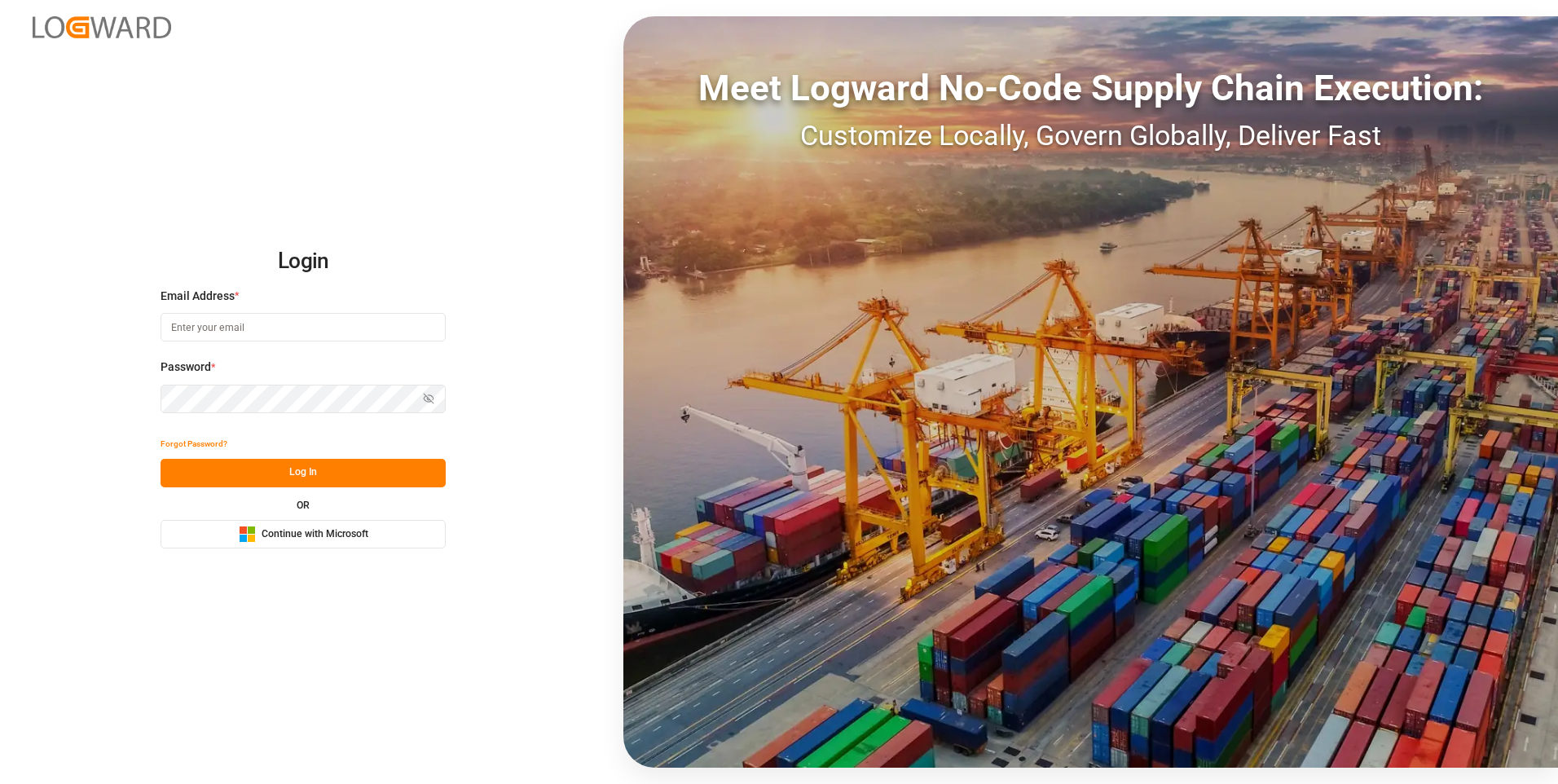
type input "[PERSON_NAME][EMAIL_ADDRESS][PERSON_NAME][DOMAIN_NAME]"
click at [365, 463] on button "Log In" at bounding box center [303, 472] width 285 height 29
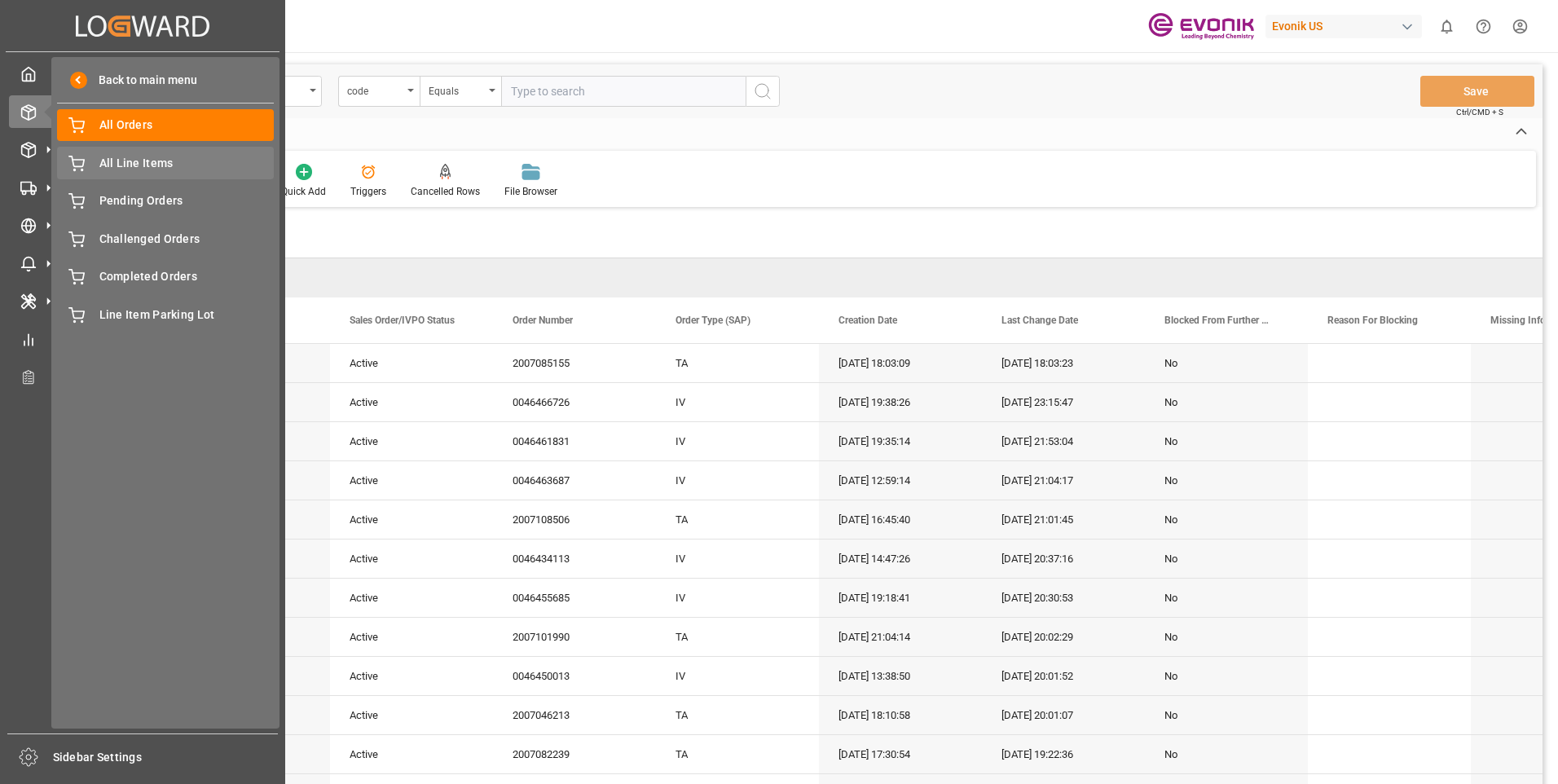
click at [131, 161] on span "All Line Items" at bounding box center [186, 164] width 175 height 17
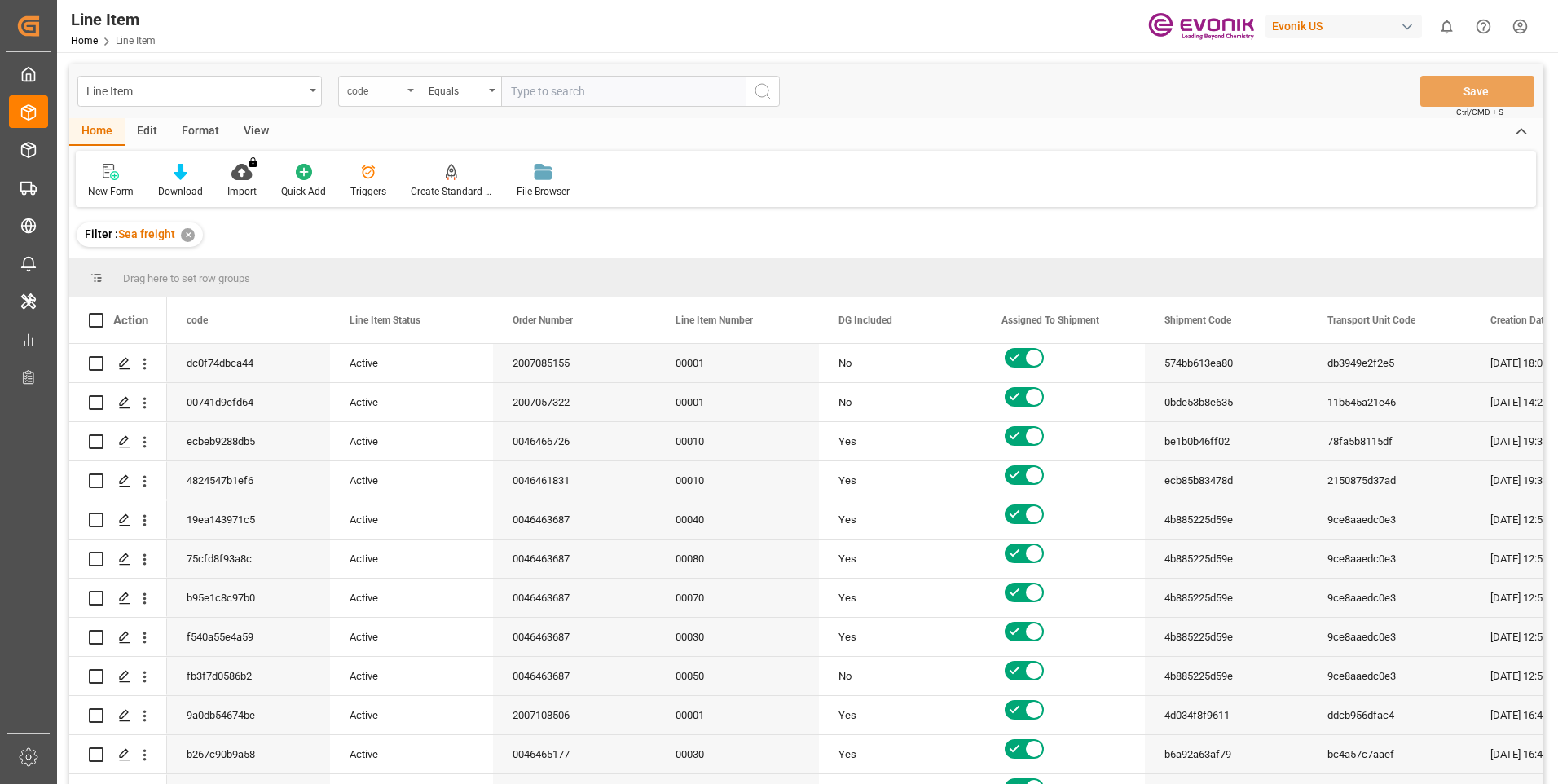
click at [371, 98] on div "code" at bounding box center [379, 91] width 82 height 31
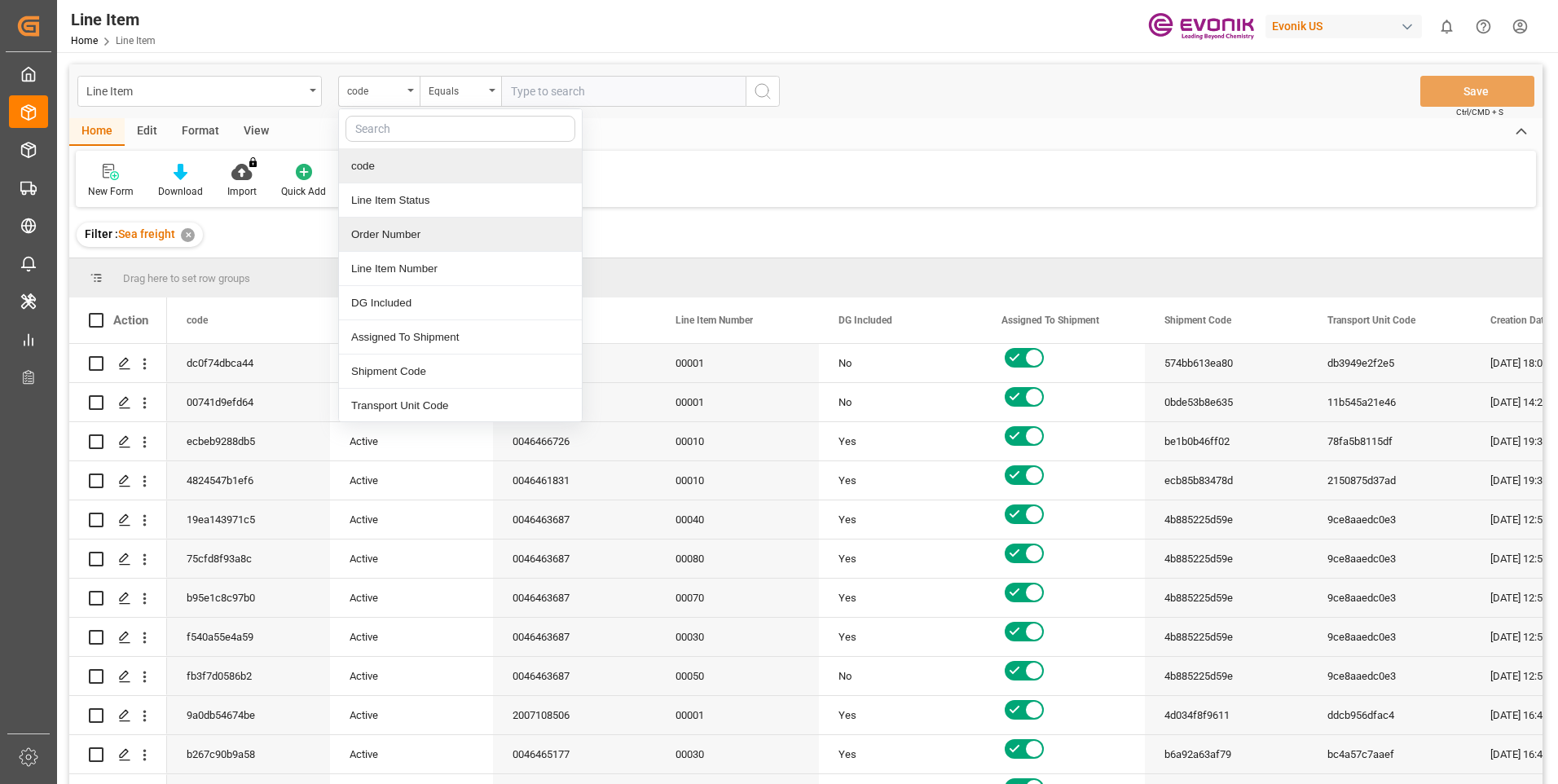
click at [366, 238] on div "Order Number" at bounding box center [460, 234] width 243 height 34
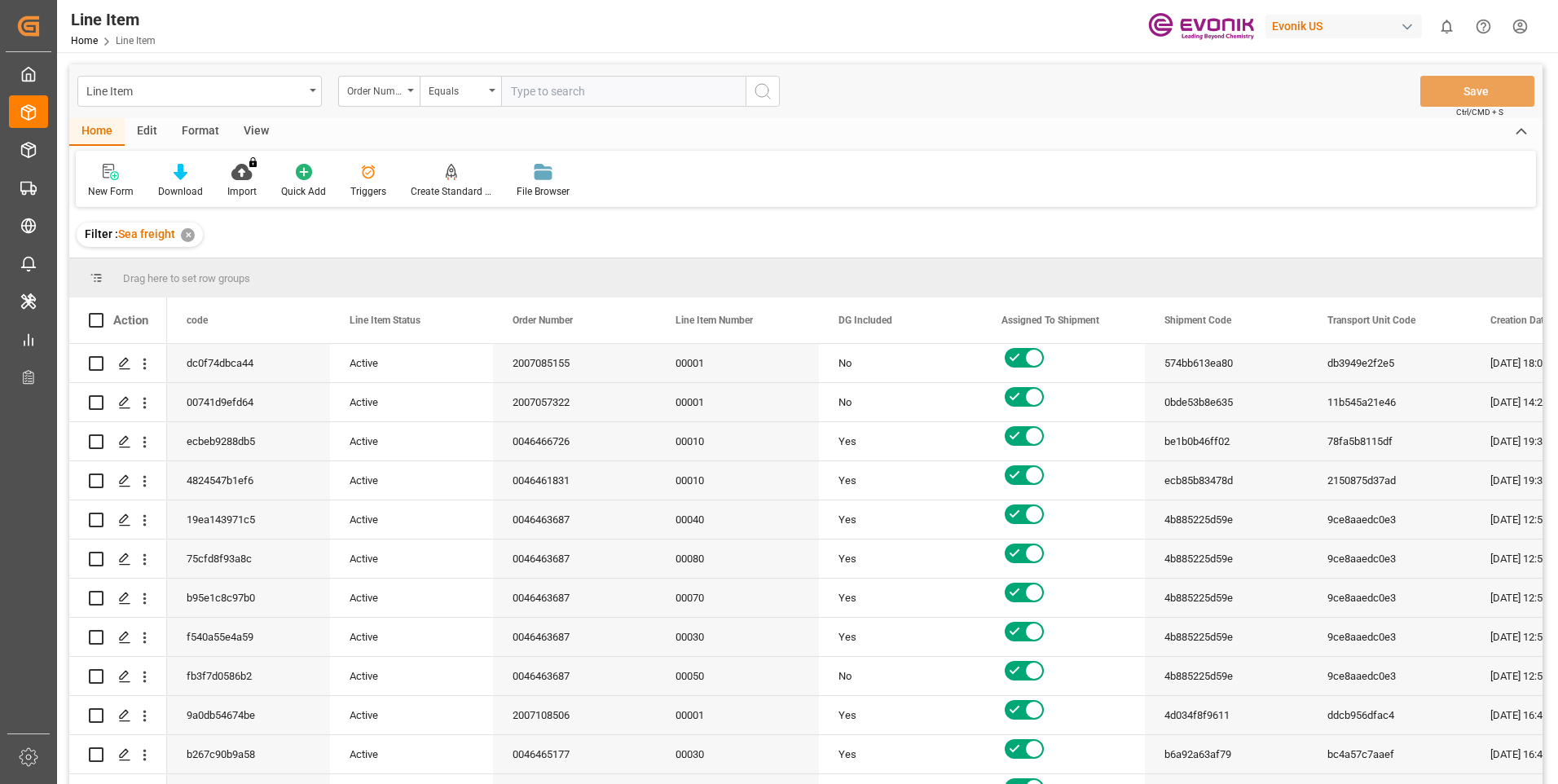
click at [616, 91] on input "text" at bounding box center [623, 91] width 245 height 31
paste input "2006994125"
type input "2006994125"
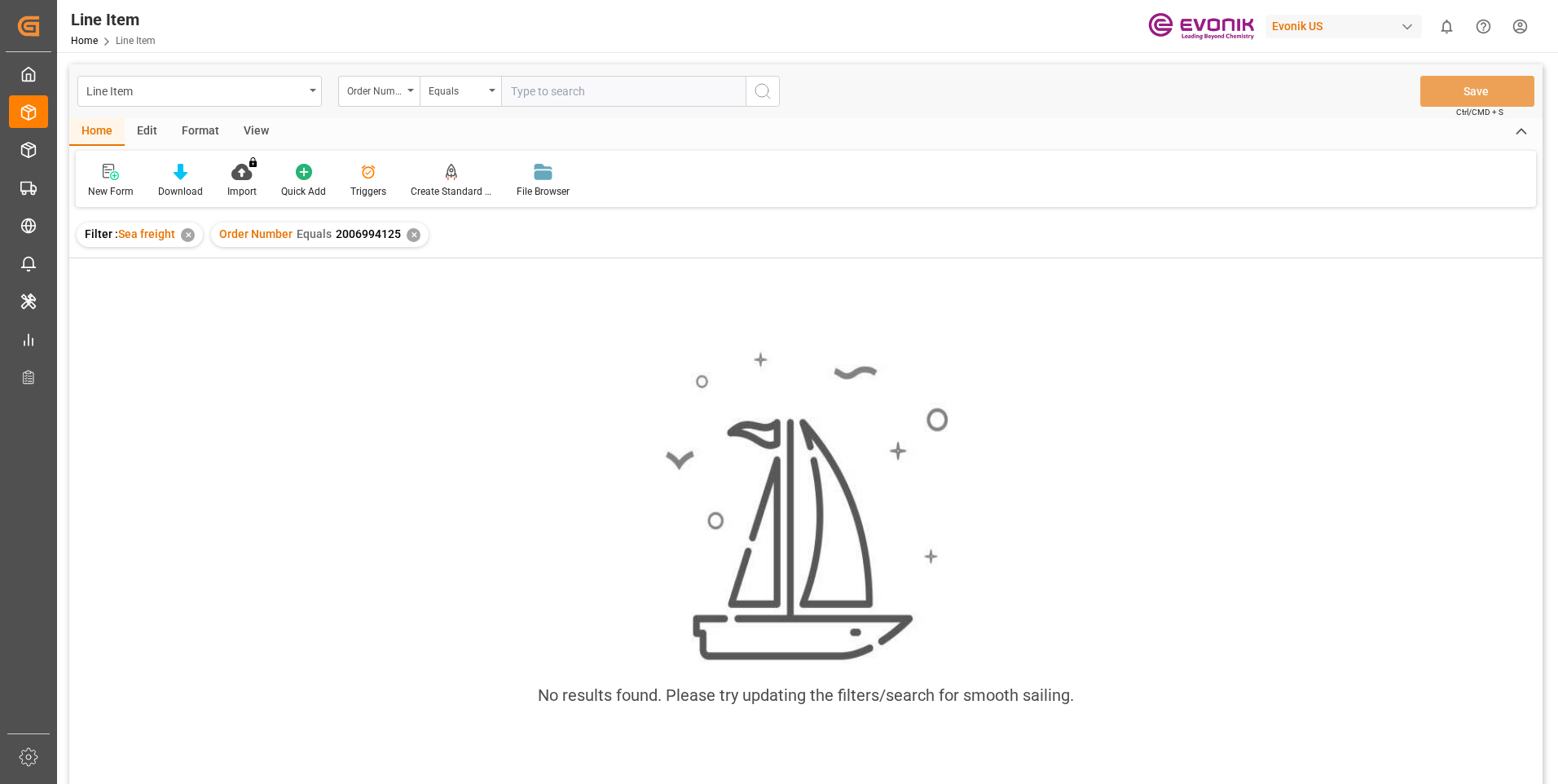
click at [614, 97] on input "text" at bounding box center [623, 91] width 245 height 31
type input "2006994125"
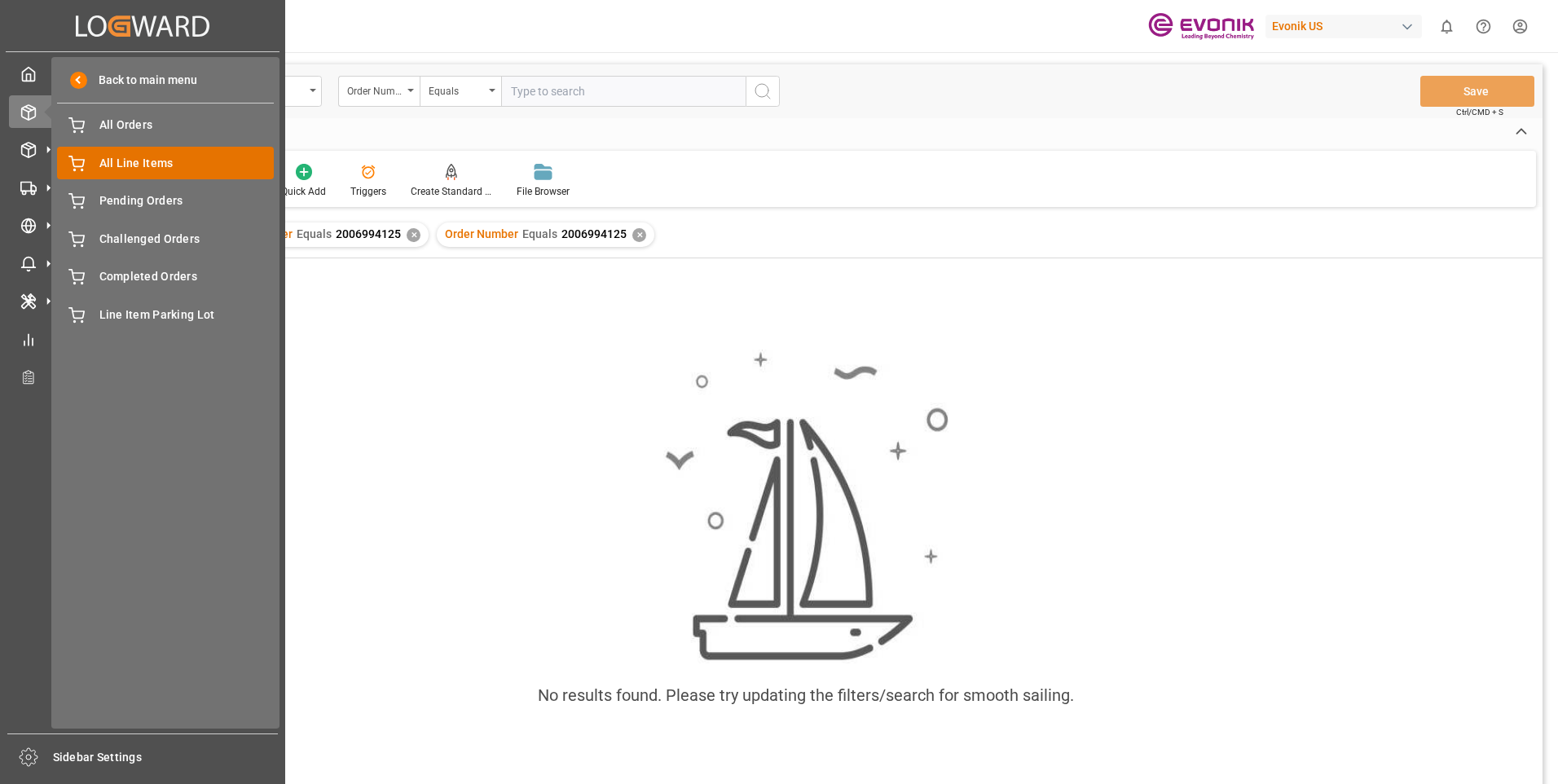
click at [92, 159] on div "All Line Items All Line Items" at bounding box center [165, 163] width 217 height 32
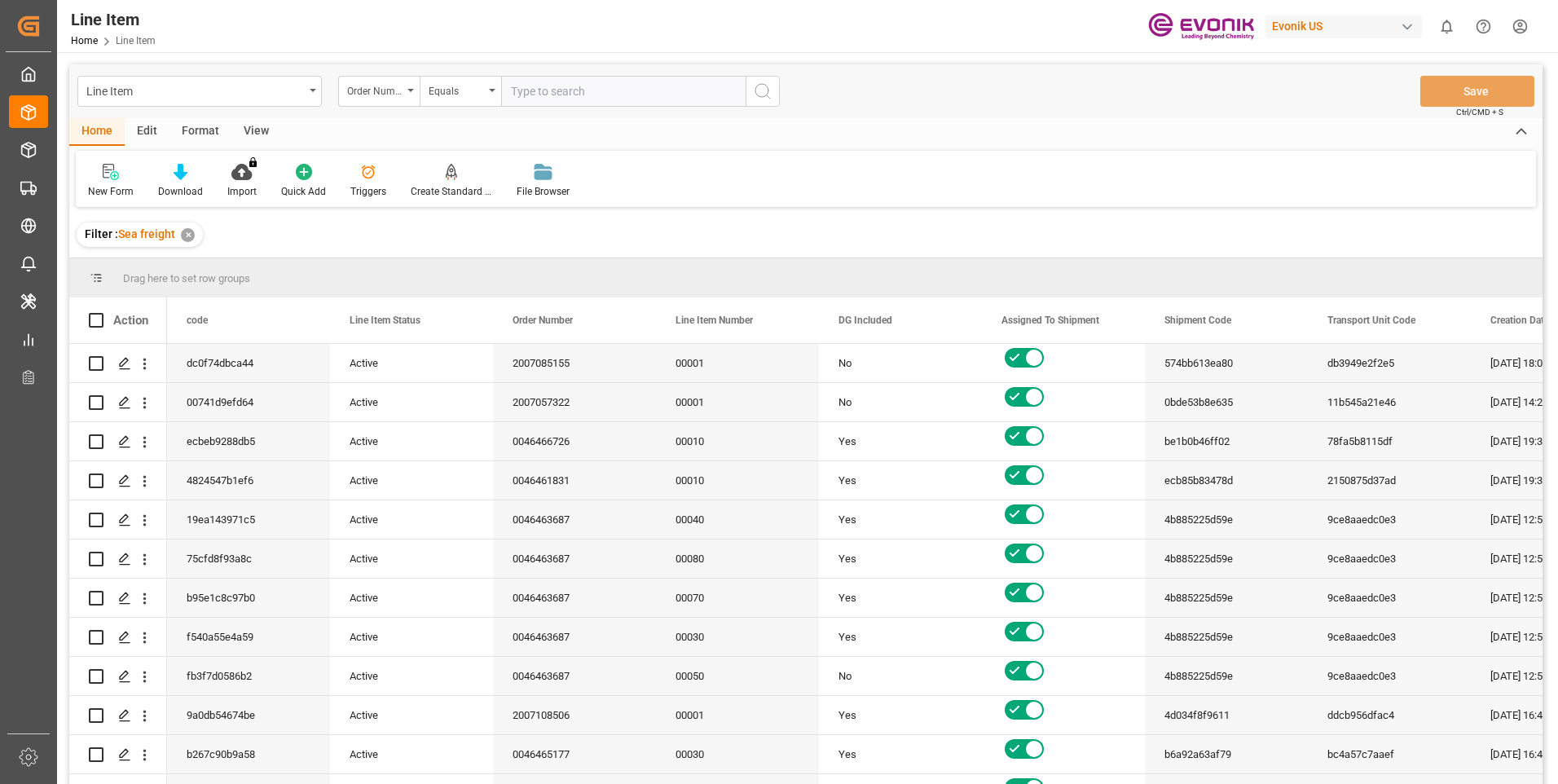
click at [581, 90] on input "text" at bounding box center [623, 91] width 245 height 31
paste input "2006994125"
type input "2006994125"
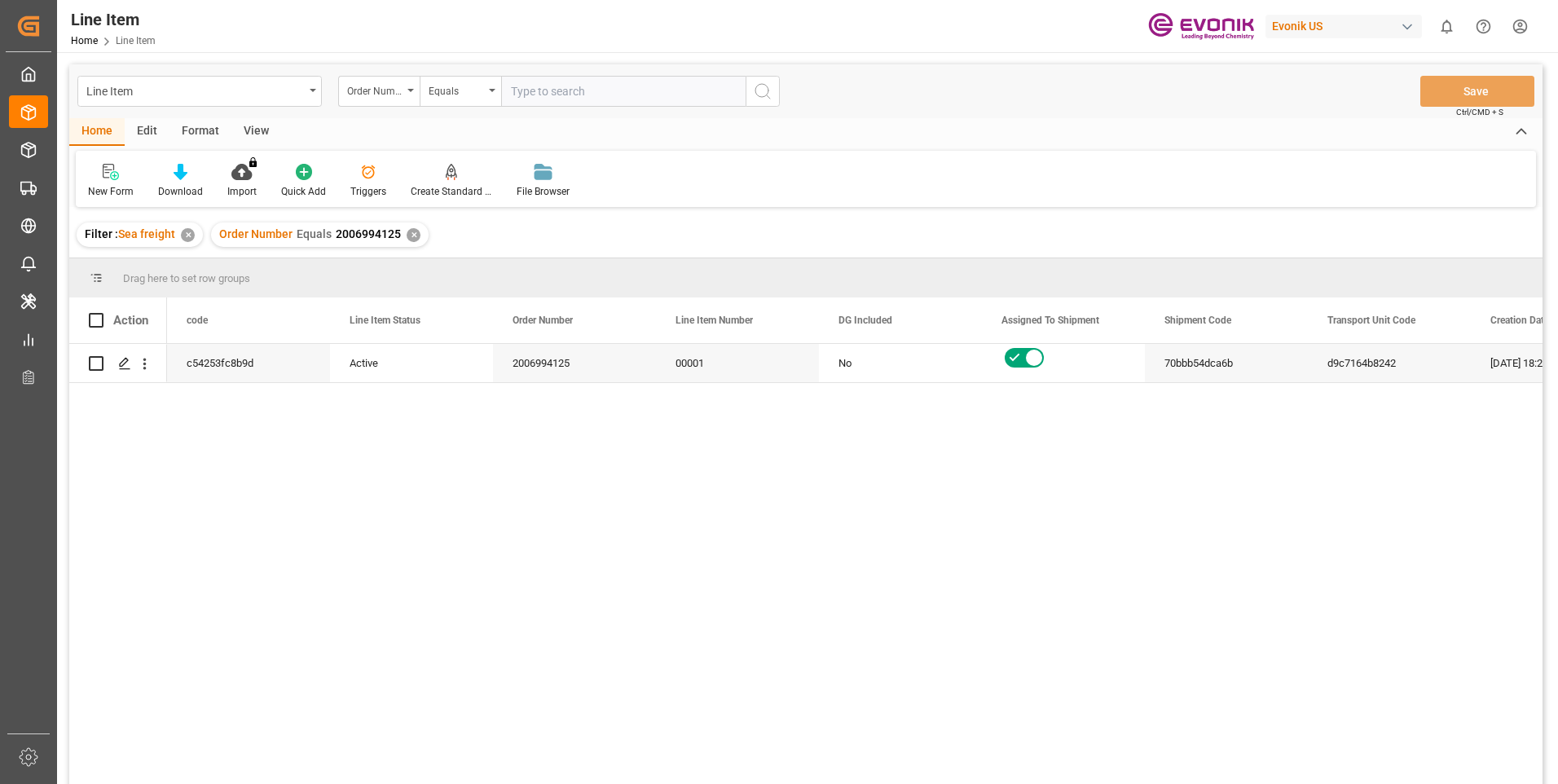
click at [263, 131] on div "View" at bounding box center [256, 132] width 50 height 28
click at [185, 187] on div "Standard Templates" at bounding box center [185, 191] width 82 height 15
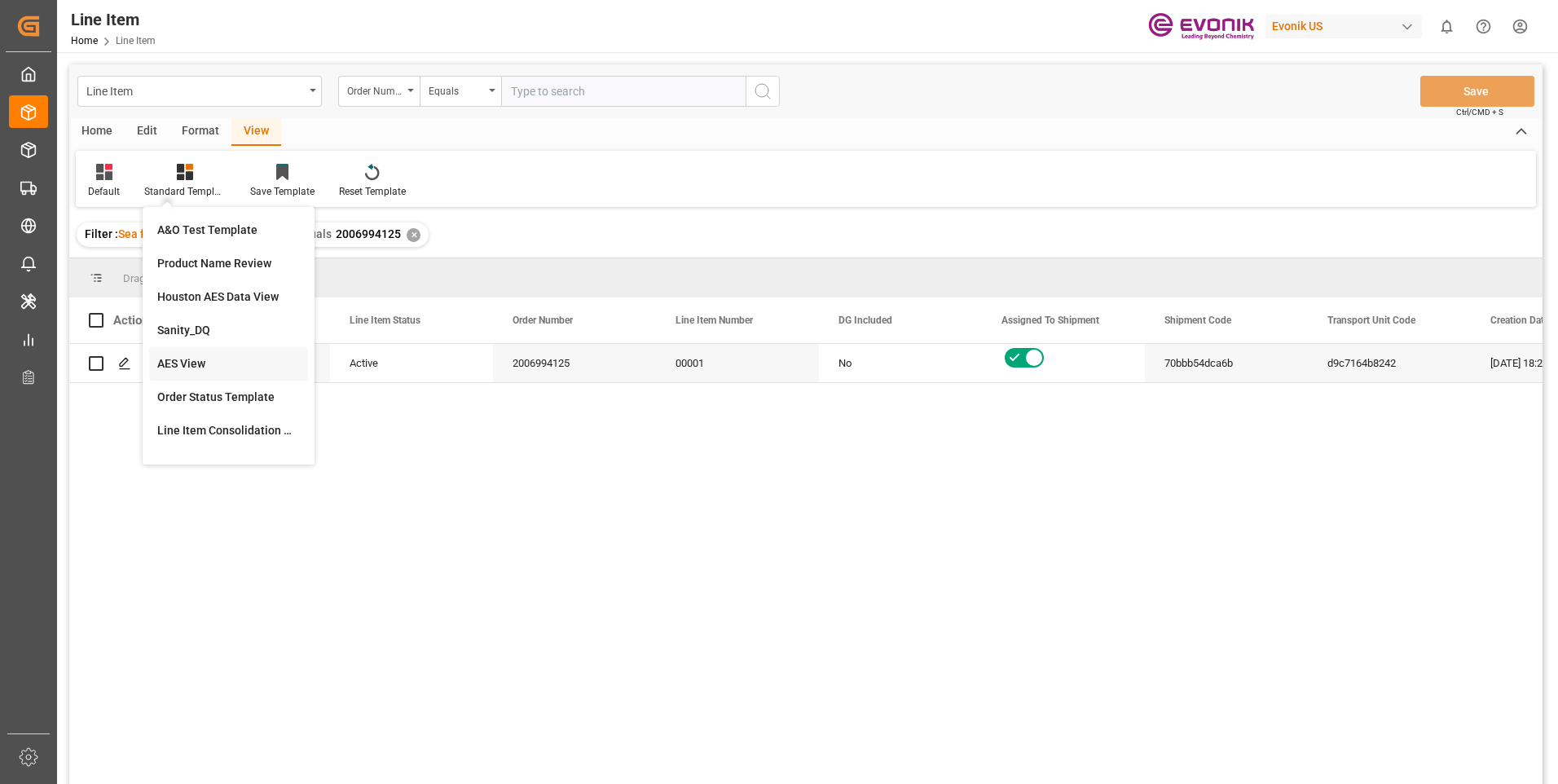
click at [180, 355] on div "AES View" at bounding box center [229, 364] width 143 height 17
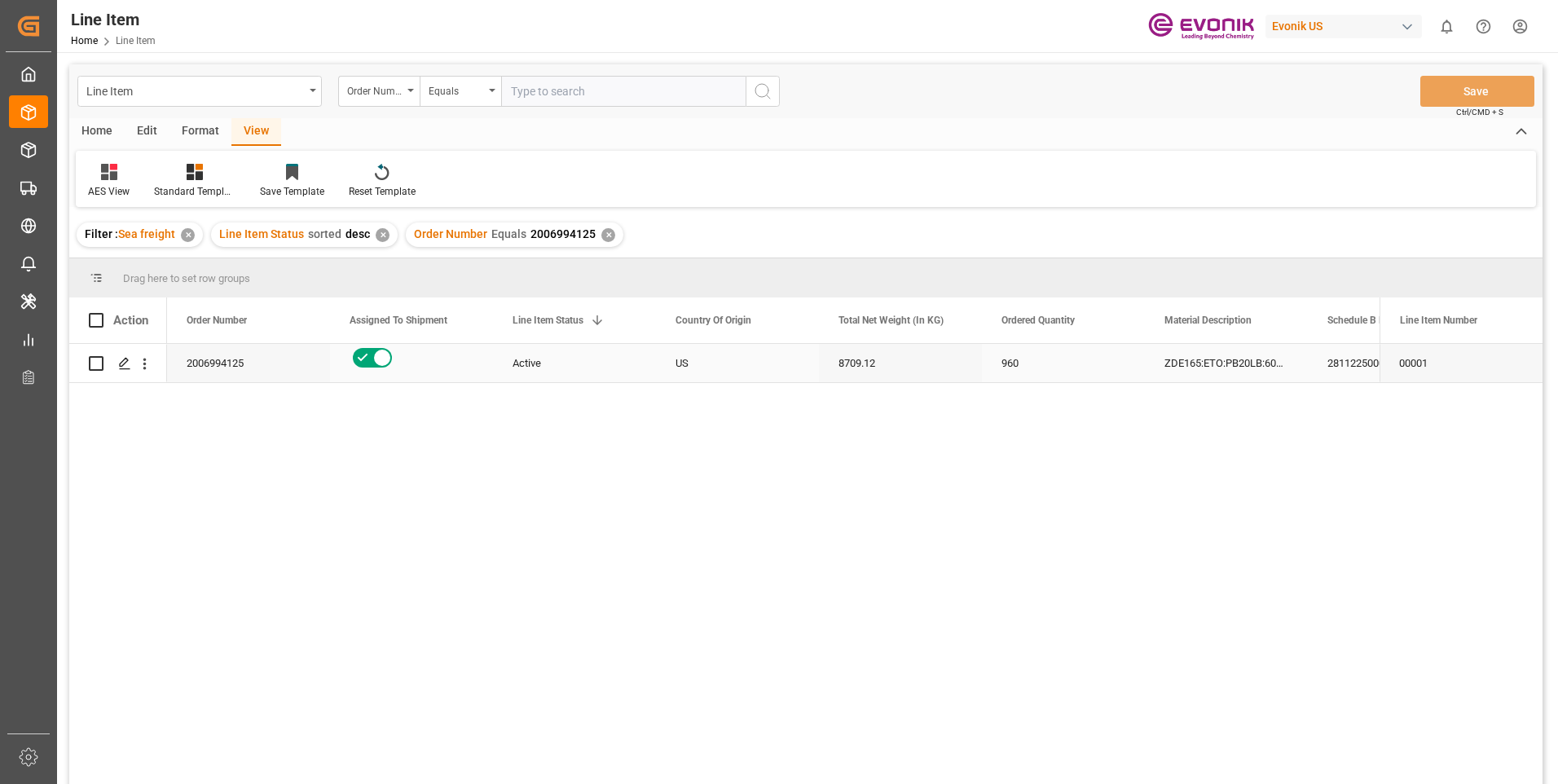
click at [537, 351] on div "Active" at bounding box center [574, 363] width 124 height 37
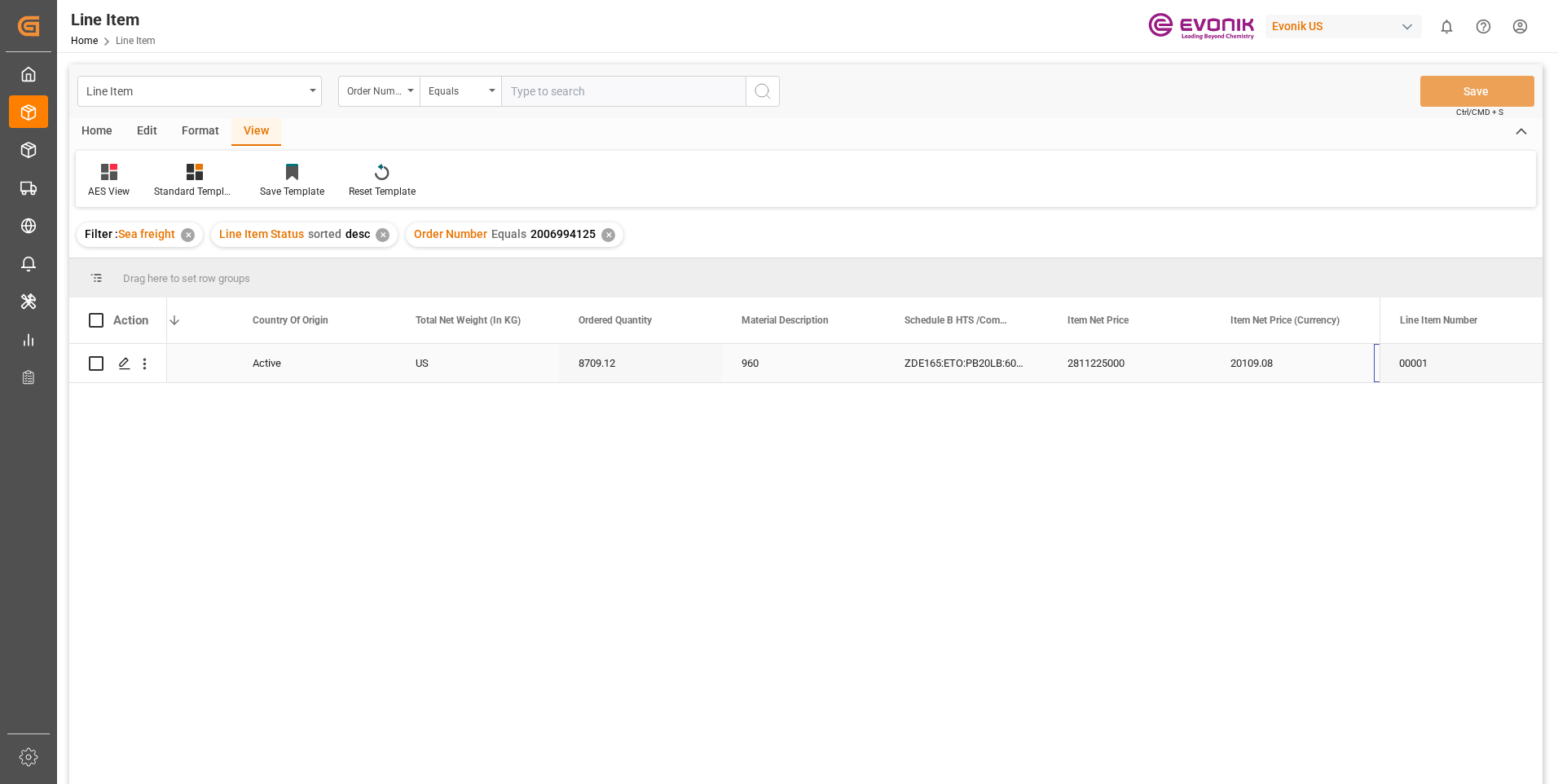
scroll to position [0, 423]
click at [1090, 362] on div "20109.08" at bounding box center [1129, 363] width 163 height 38
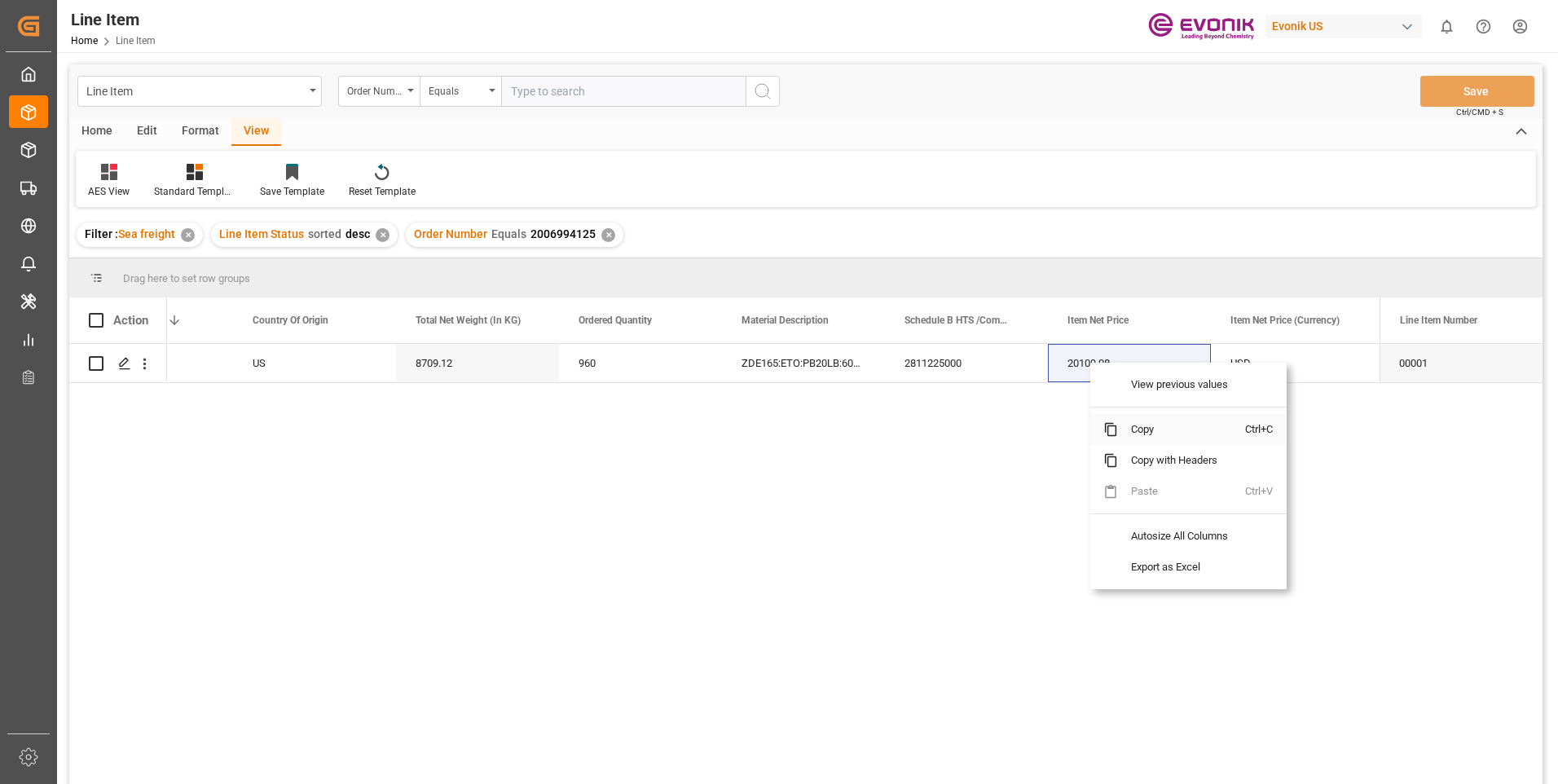
click at [1135, 430] on span "Copy" at bounding box center [1181, 430] width 127 height 31
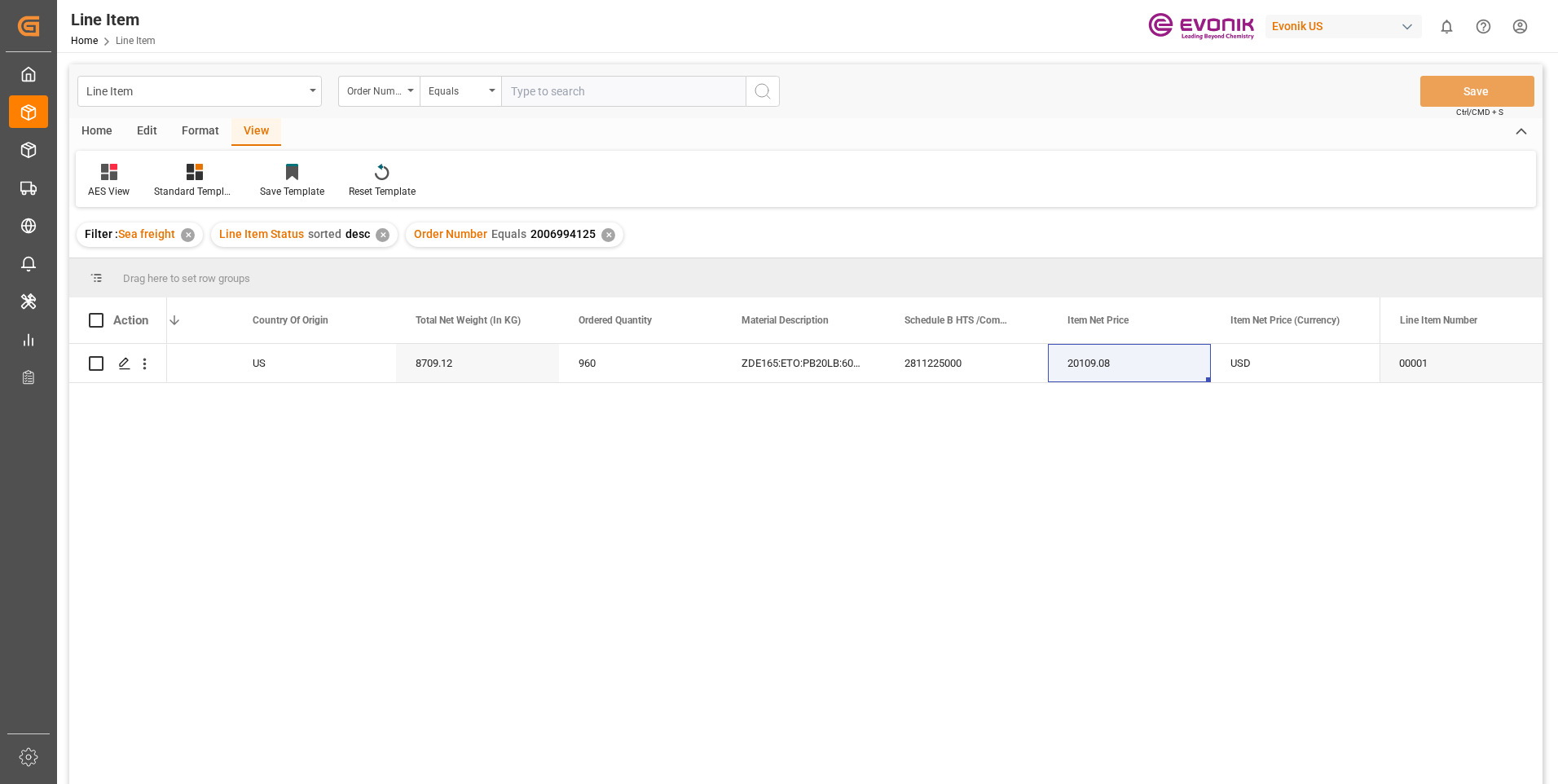
click at [616, 235] on div "Order Number Equals 2006994125 ✕" at bounding box center [514, 235] width 218 height 24
click at [610, 236] on div "Order Number Equals 2006994125 ✕" at bounding box center [514, 235] width 218 height 24
click at [603, 235] on div "✕" at bounding box center [608, 235] width 14 height 14
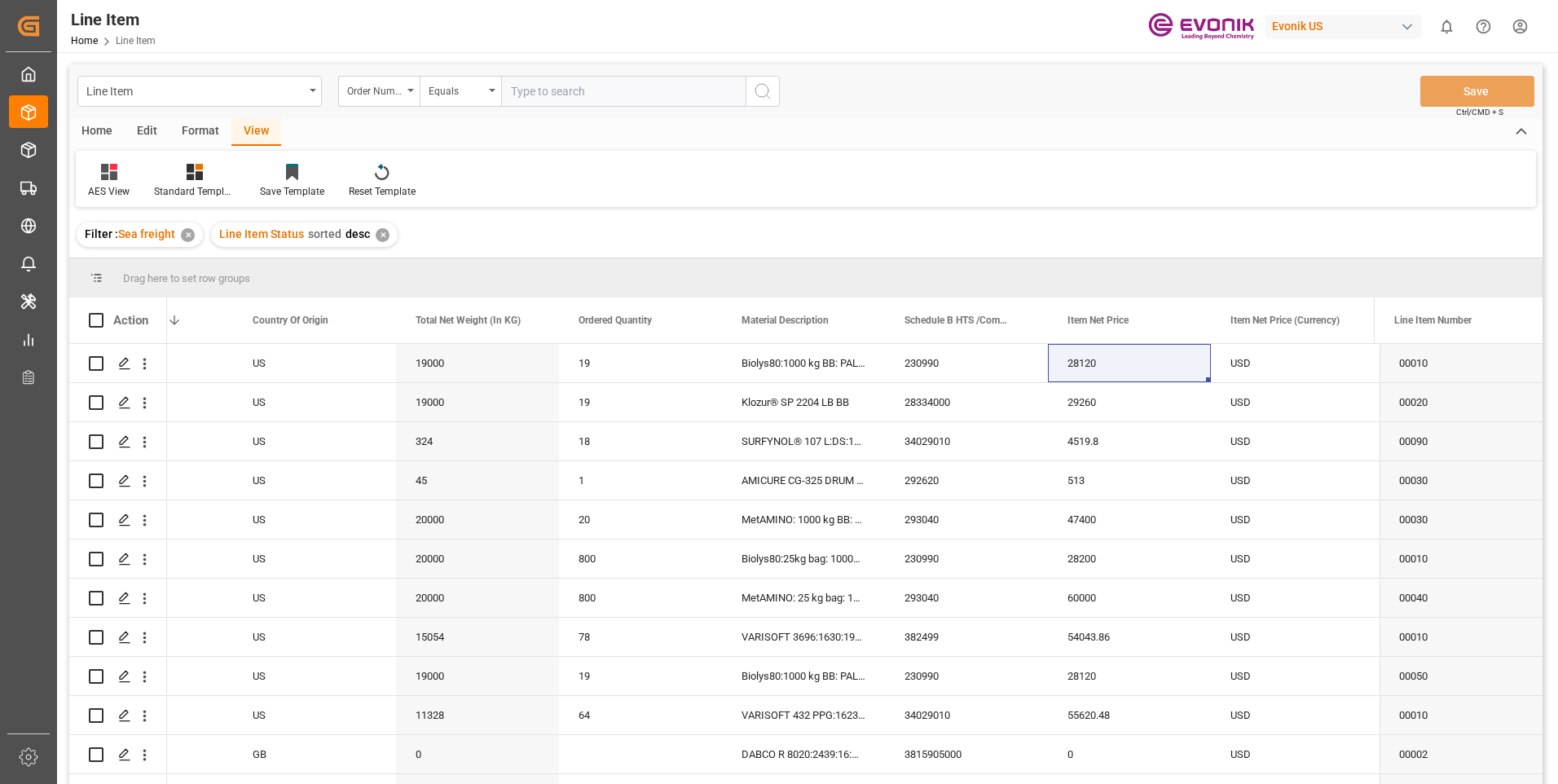
click at [381, 237] on div "✕" at bounding box center [383, 235] width 14 height 14
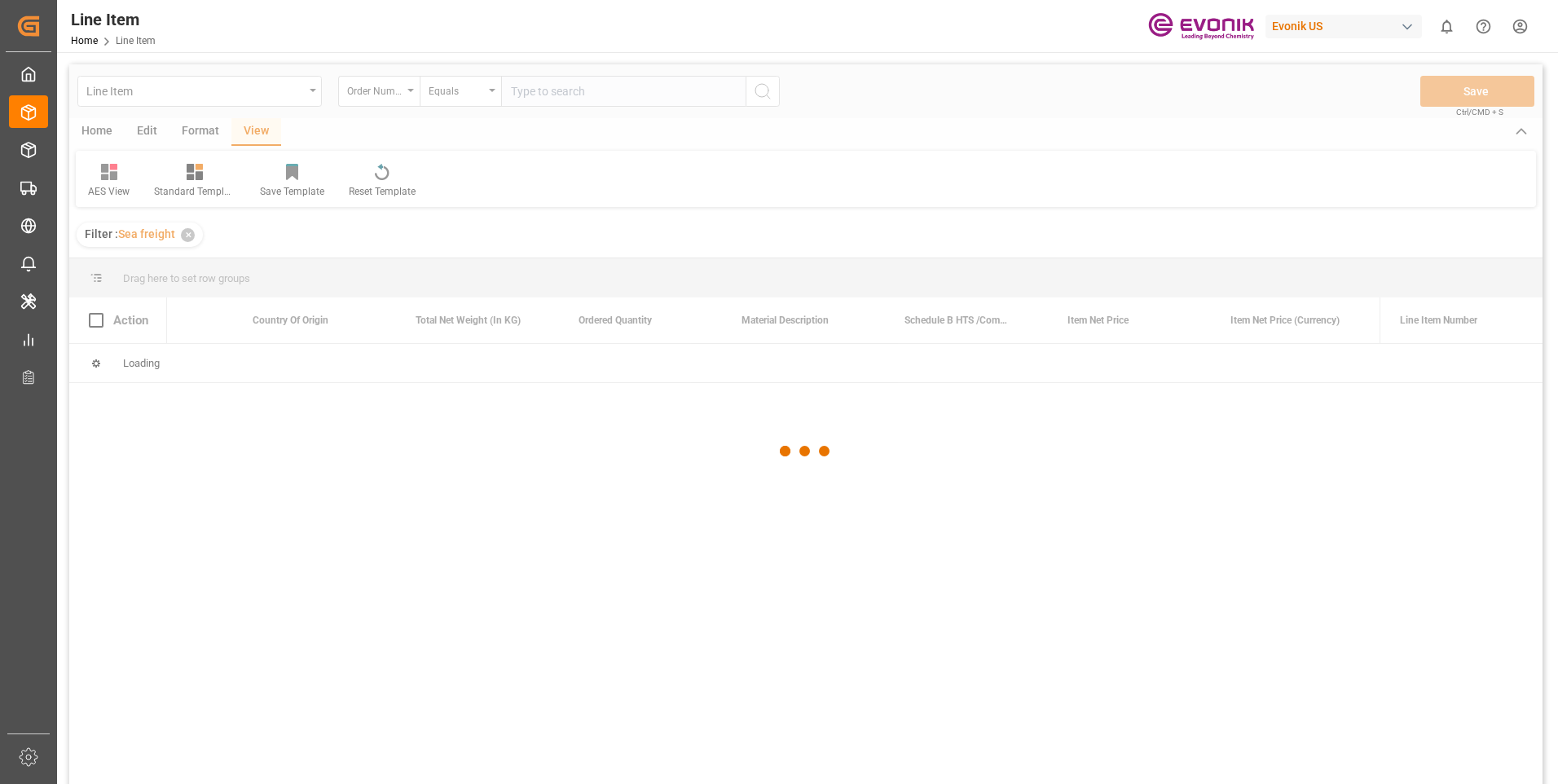
click at [556, 103] on div at bounding box center [806, 451] width 1474 height 774
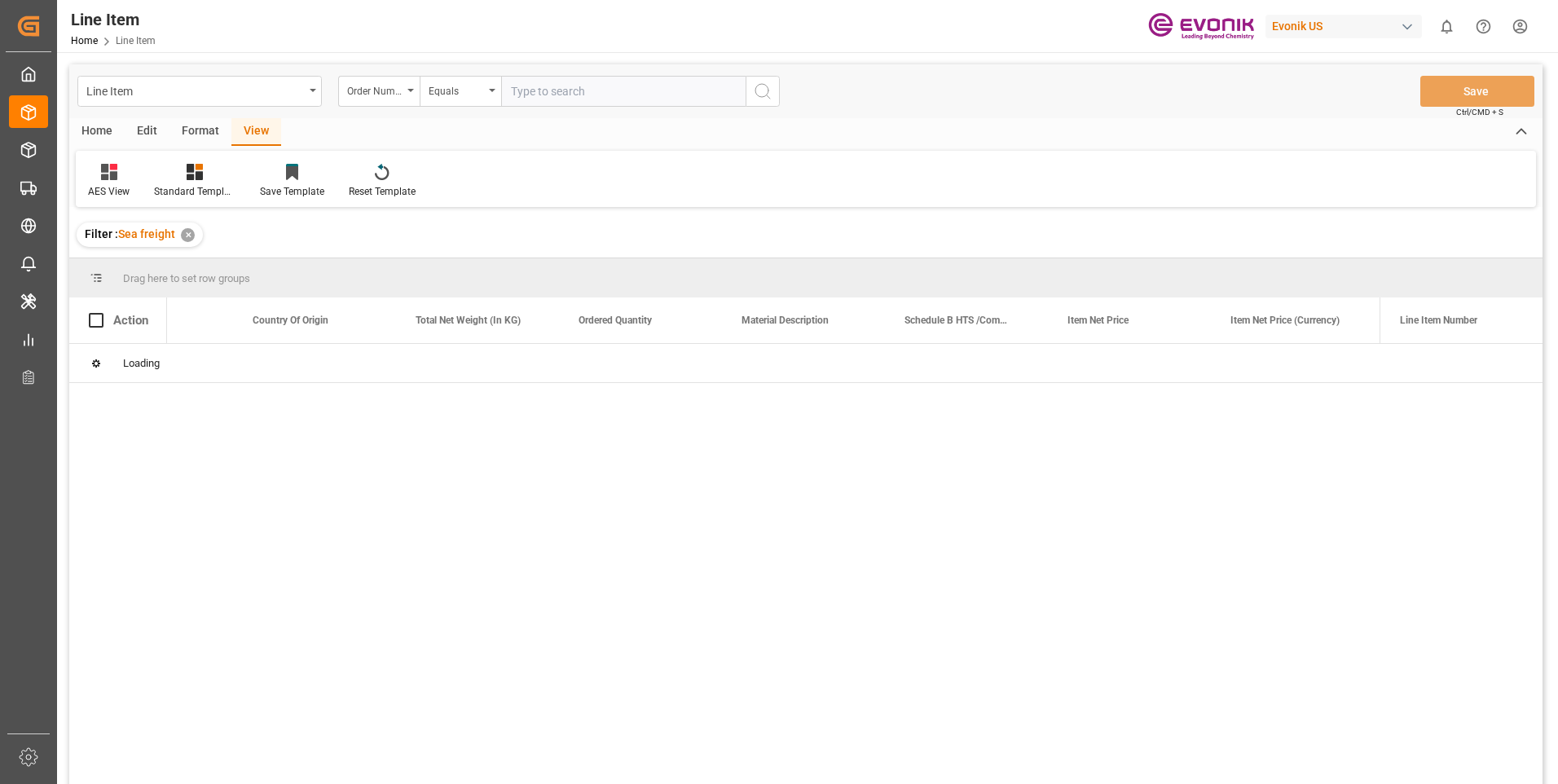
click at [557, 98] on input "text" at bounding box center [623, 91] width 245 height 31
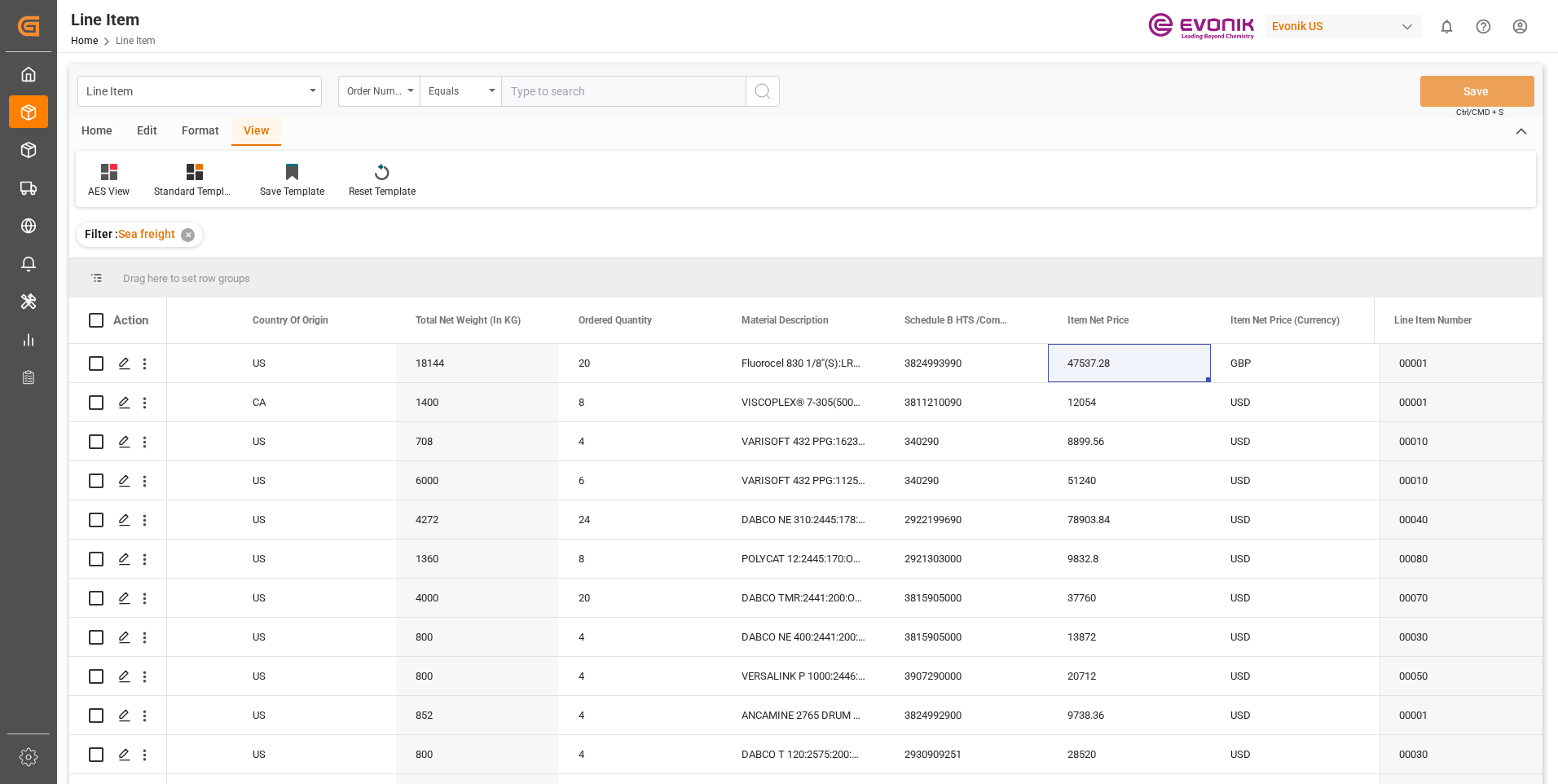
paste input "2006994189"
type input "2006994189"
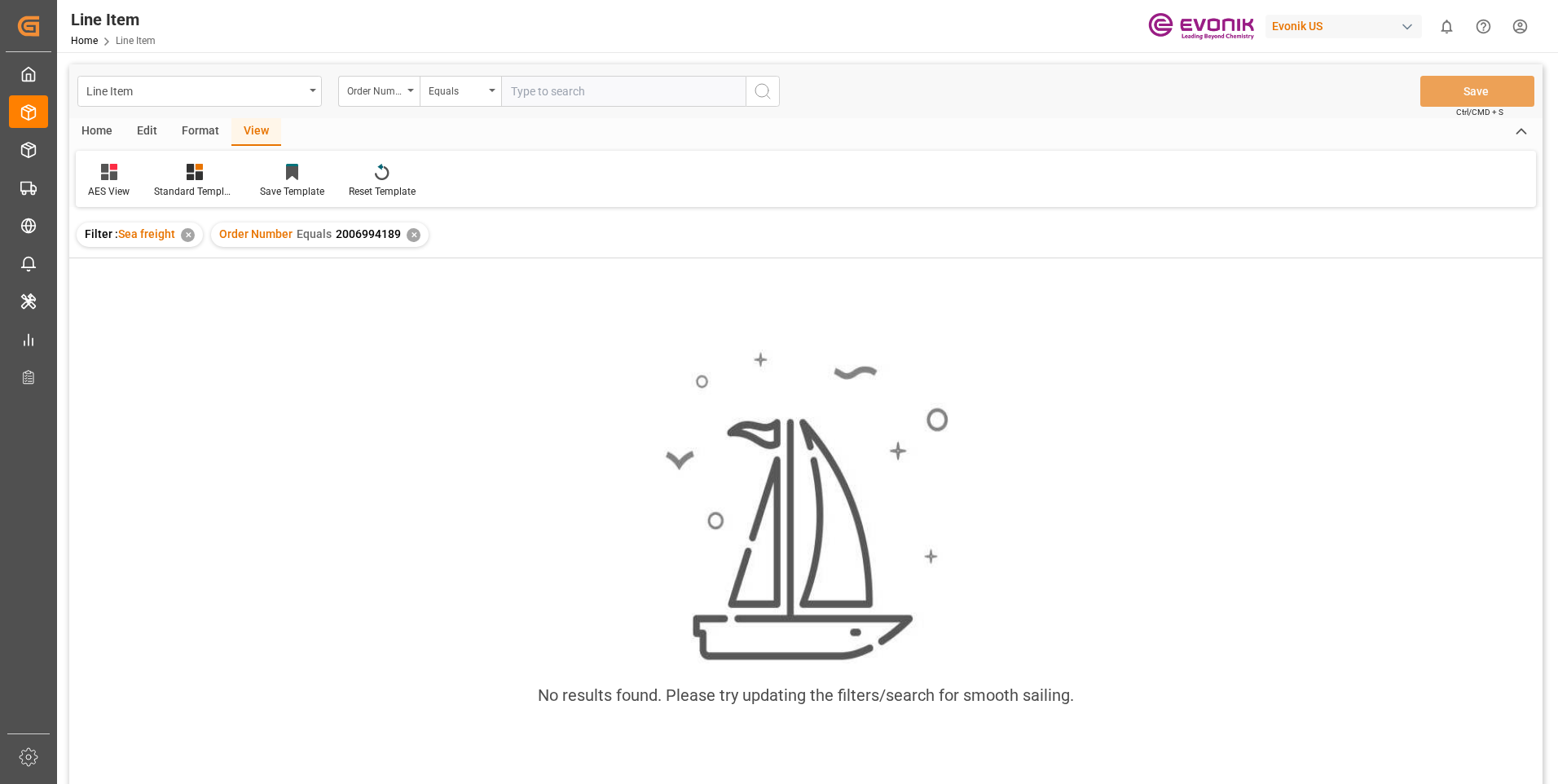
click at [412, 234] on div "✕" at bounding box center [413, 235] width 14 height 14
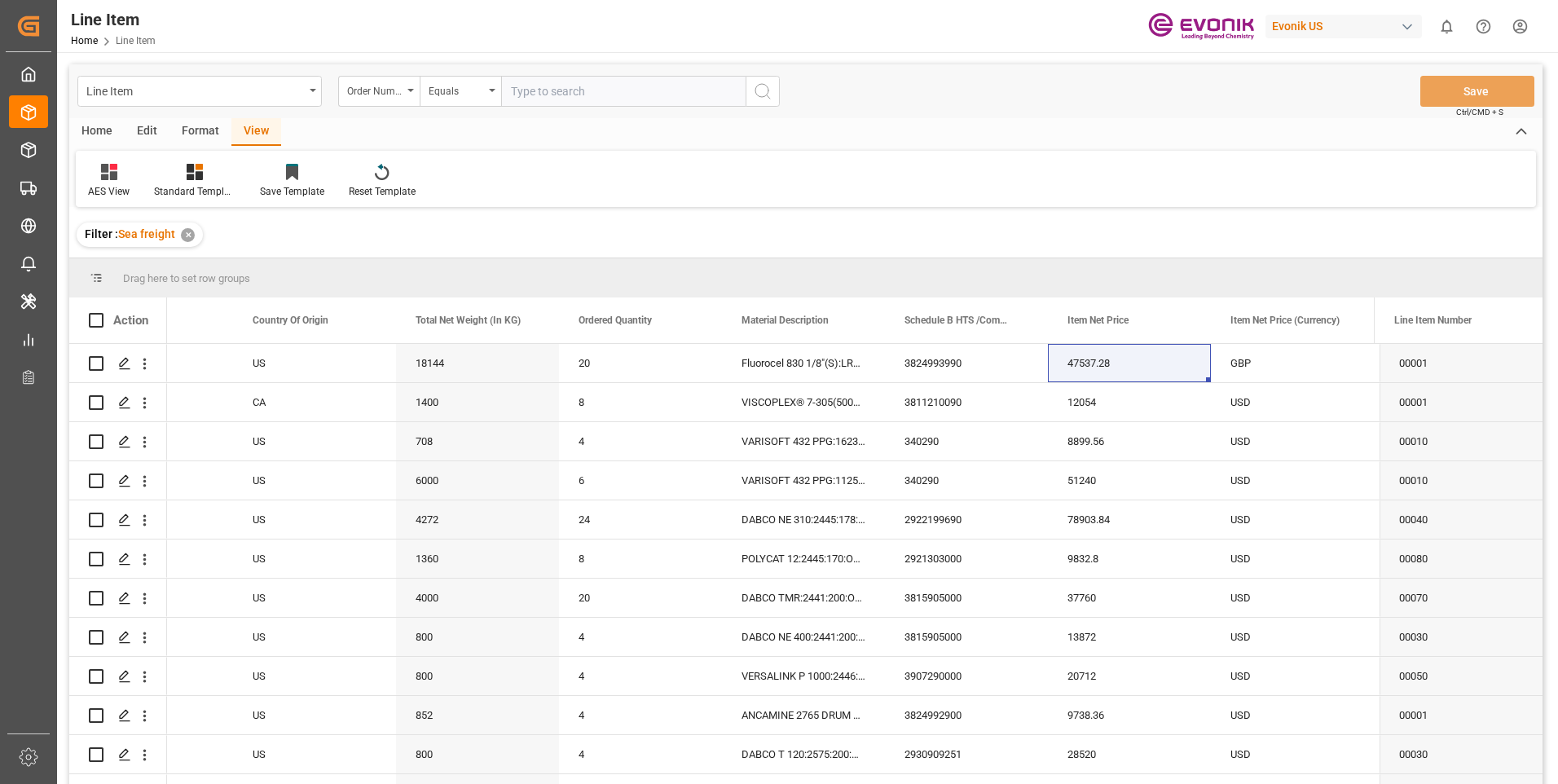
click at [543, 95] on input "text" at bounding box center [623, 91] width 245 height 31
paste input "2006994189"
type input "2006994189"
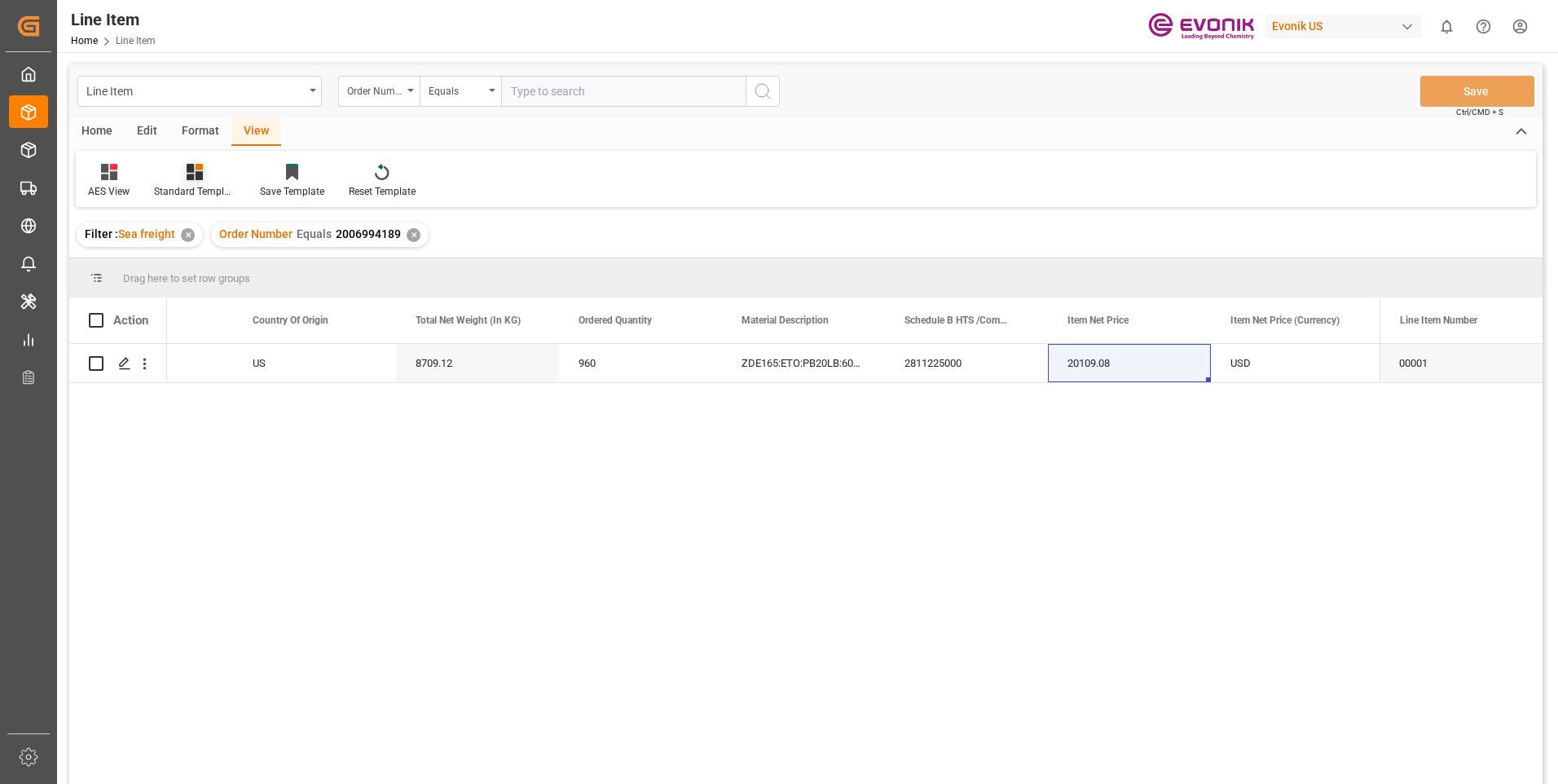
click at [196, 178] on icon at bounding box center [194, 171] width 17 height 17
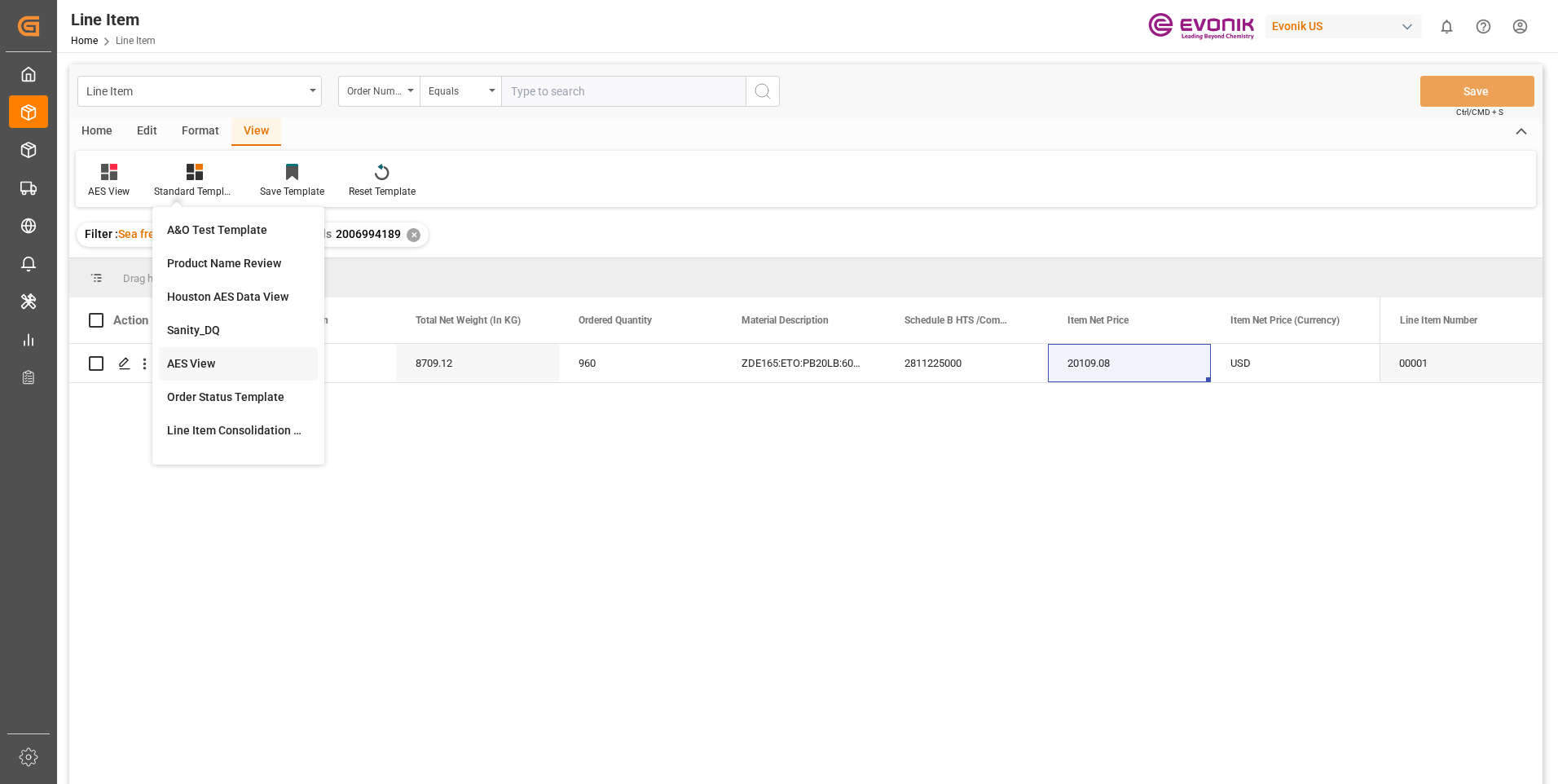
click at [193, 357] on div "AES View" at bounding box center [238, 364] width 143 height 17
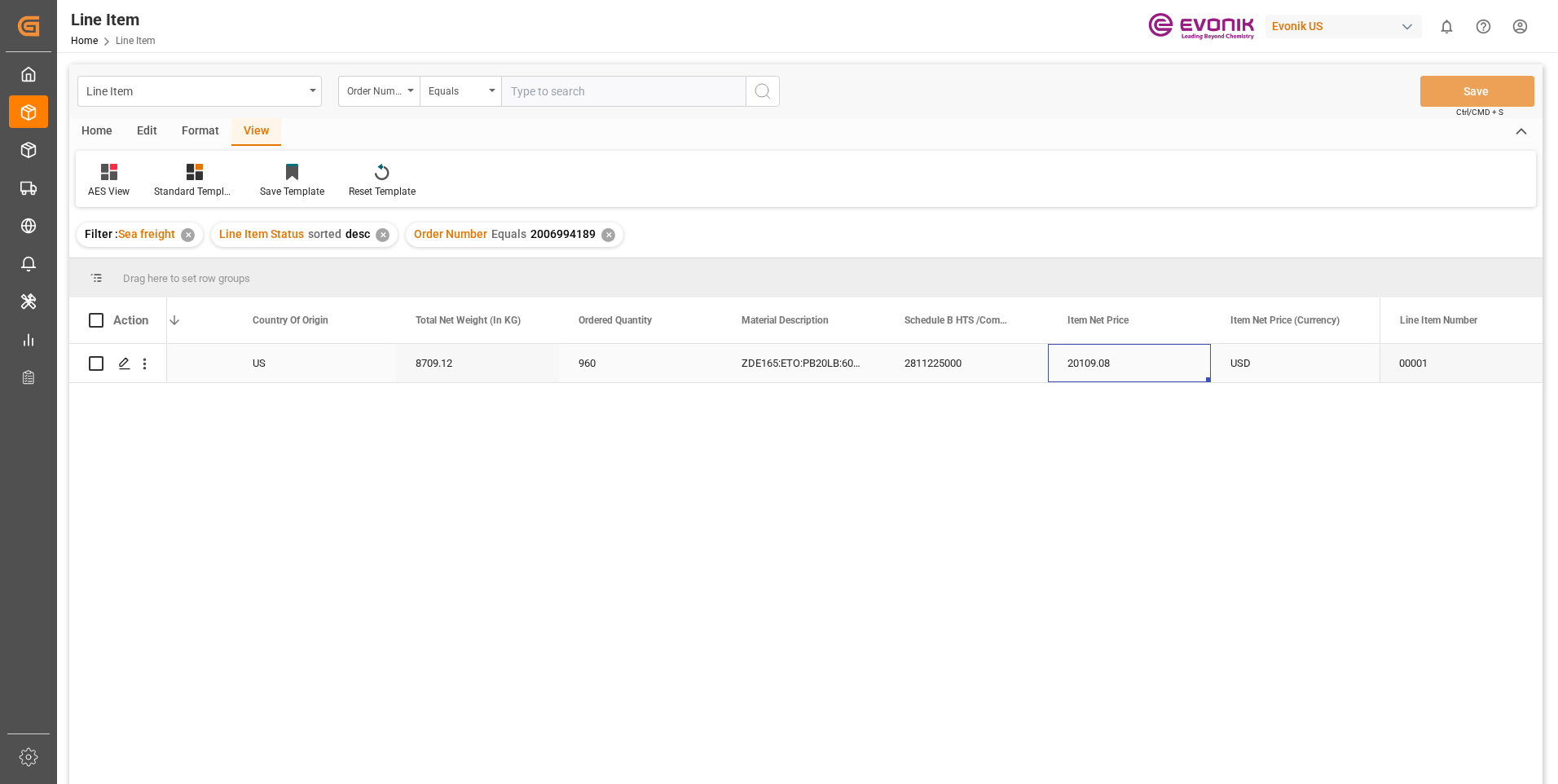
click at [1088, 356] on div "20109.08" at bounding box center [1129, 363] width 163 height 38
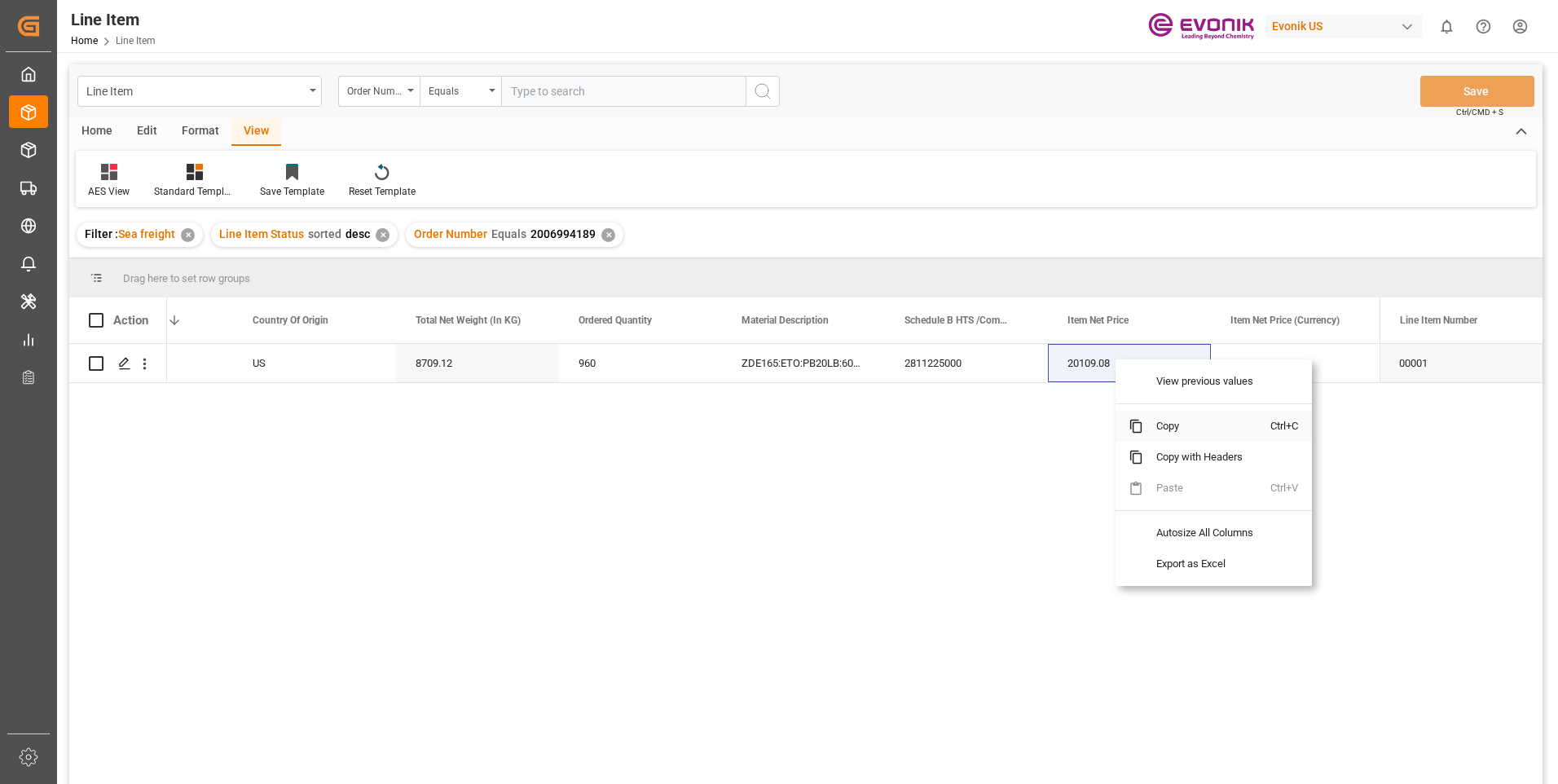
click at [1171, 426] on span "Copy" at bounding box center [1206, 426] width 127 height 31
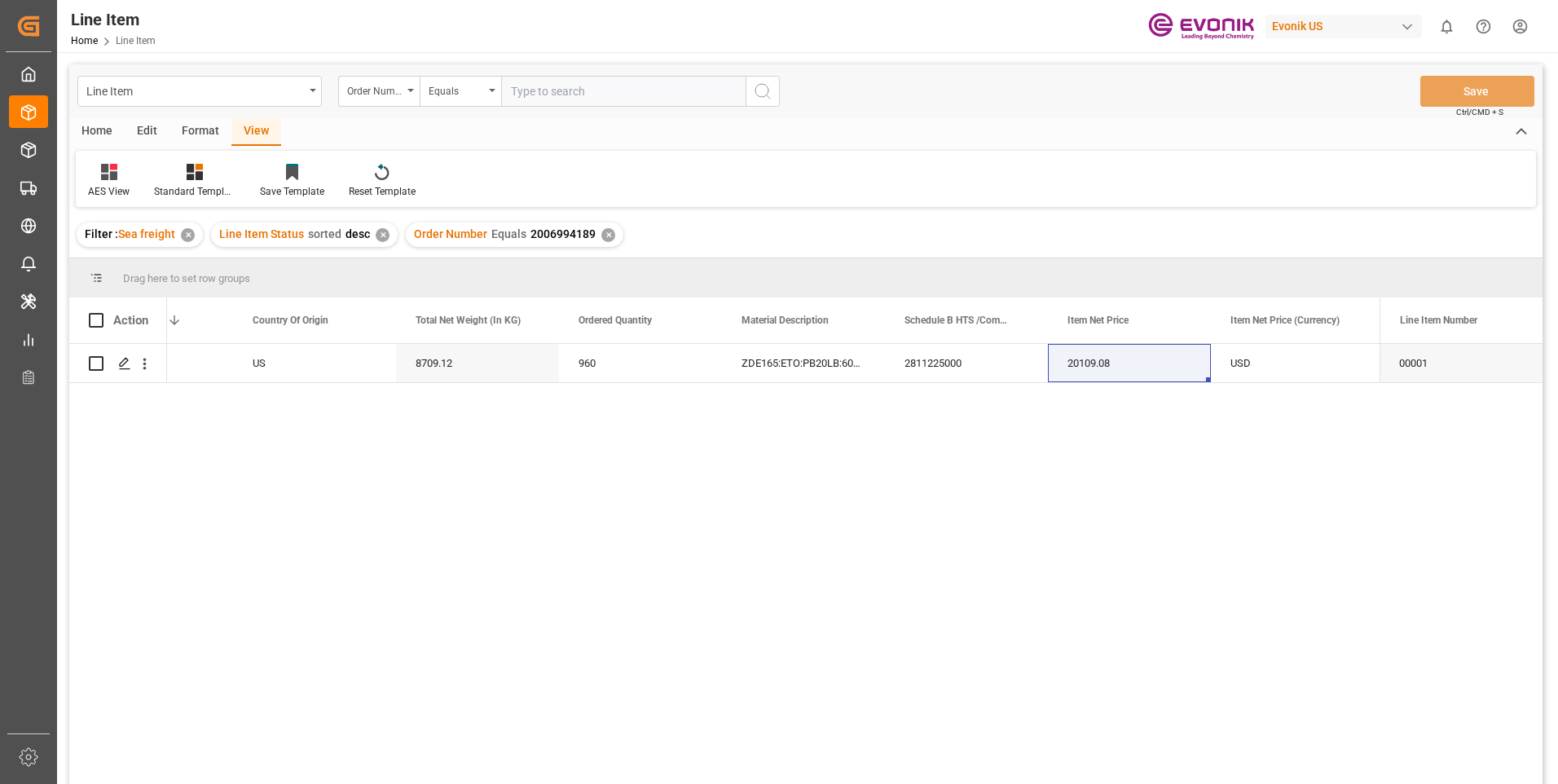
drag, startPoint x: 612, startPoint y: 237, endPoint x: 602, endPoint y: 237, distance: 10.0
click at [611, 237] on div "Order Number Equals 2006994189 ✕" at bounding box center [514, 235] width 218 height 24
click at [601, 234] on div "✕" at bounding box center [608, 235] width 14 height 14
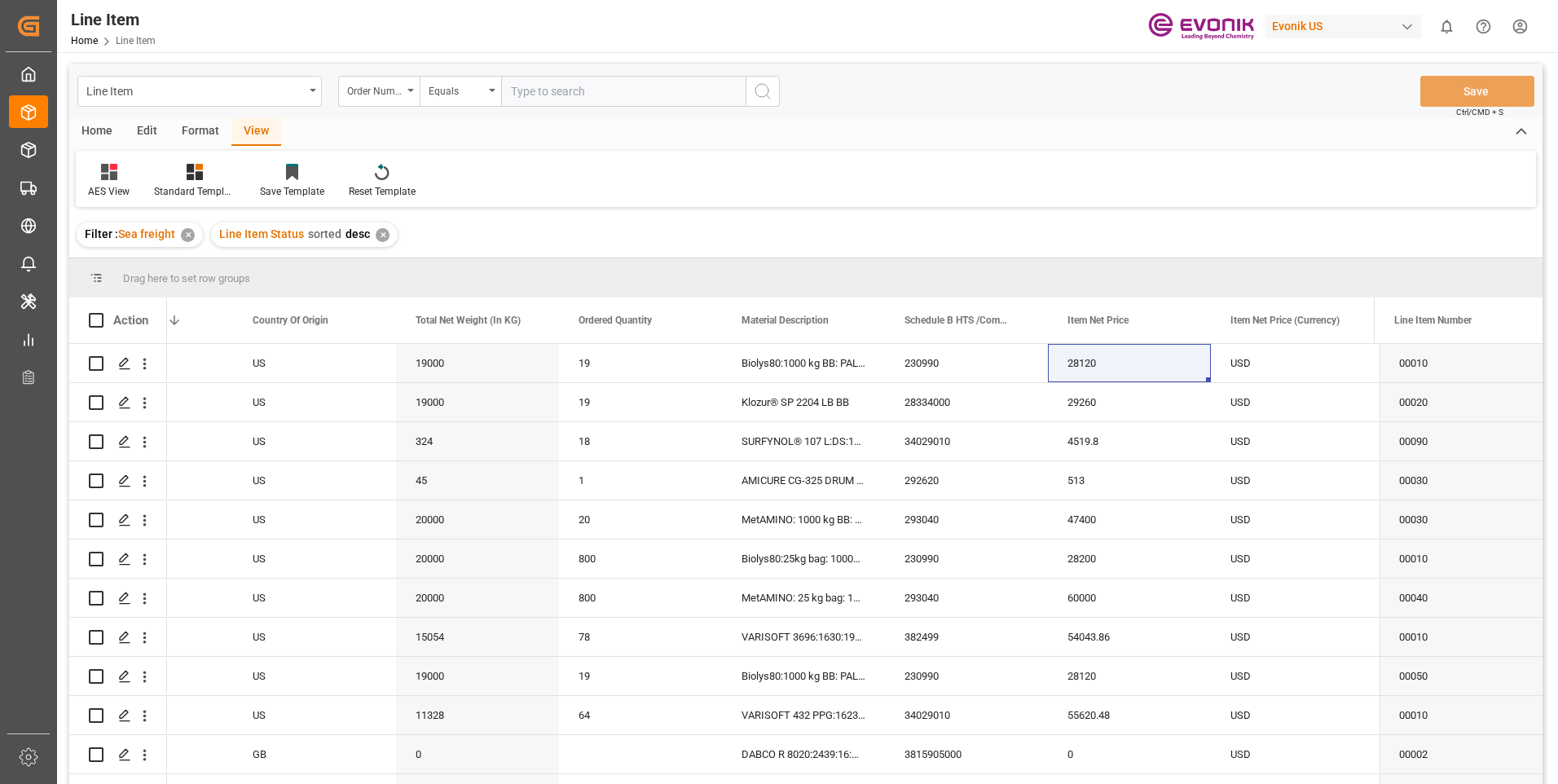
click at [379, 236] on div "✕" at bounding box center [383, 235] width 14 height 14
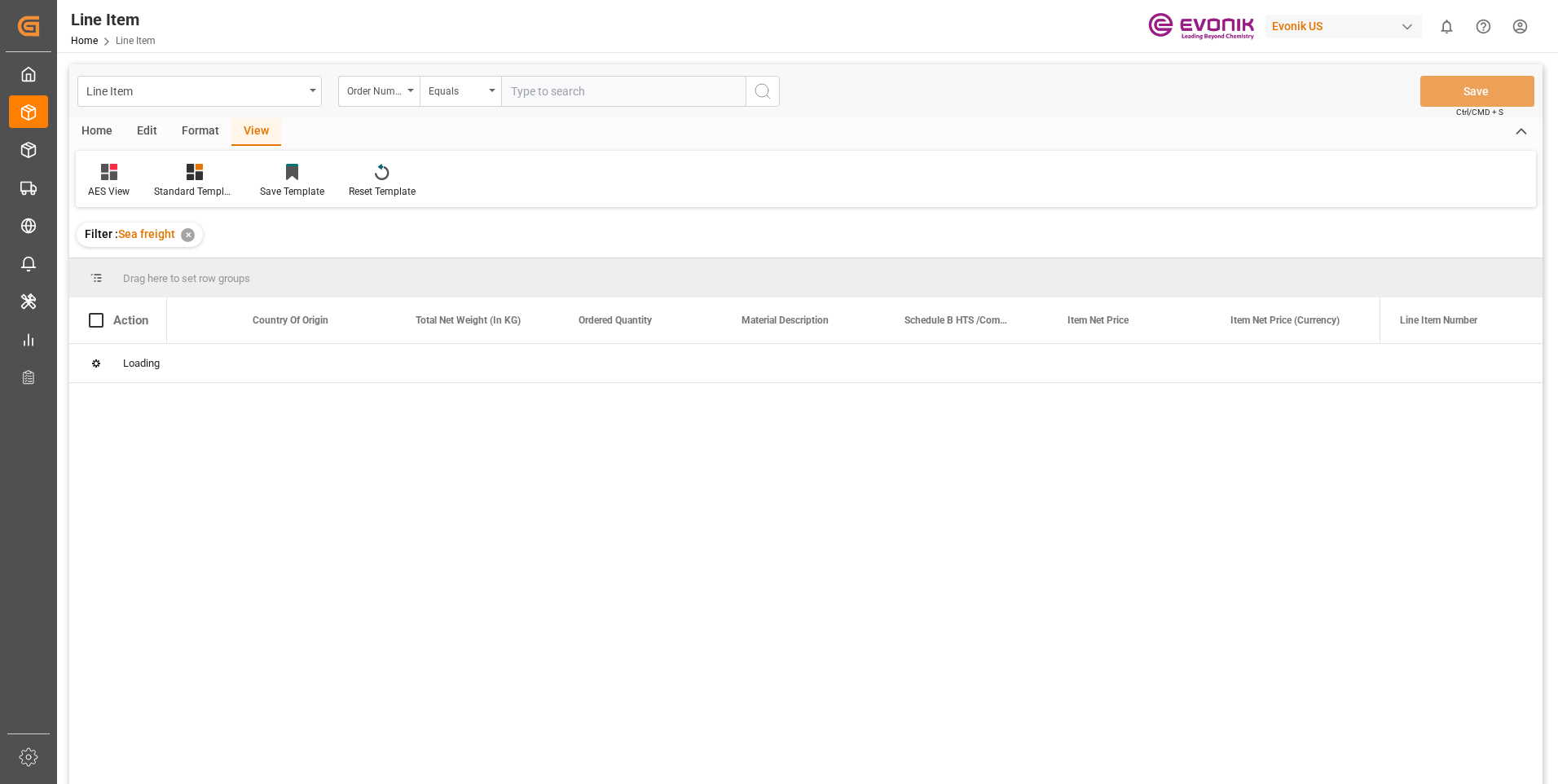
click at [553, 99] on input "text" at bounding box center [623, 91] width 245 height 31
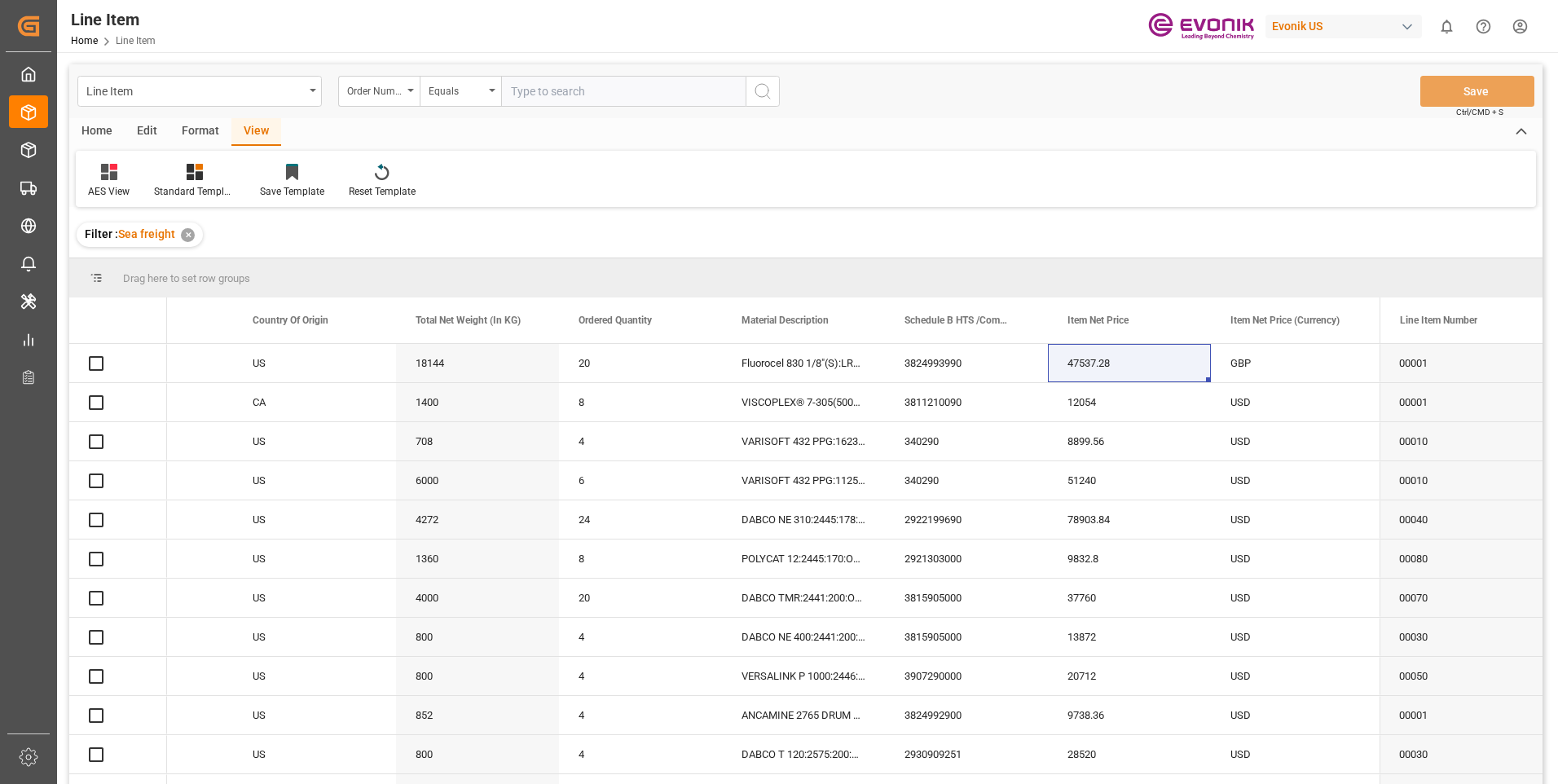
paste input "2007000832"
type input "2007000832"
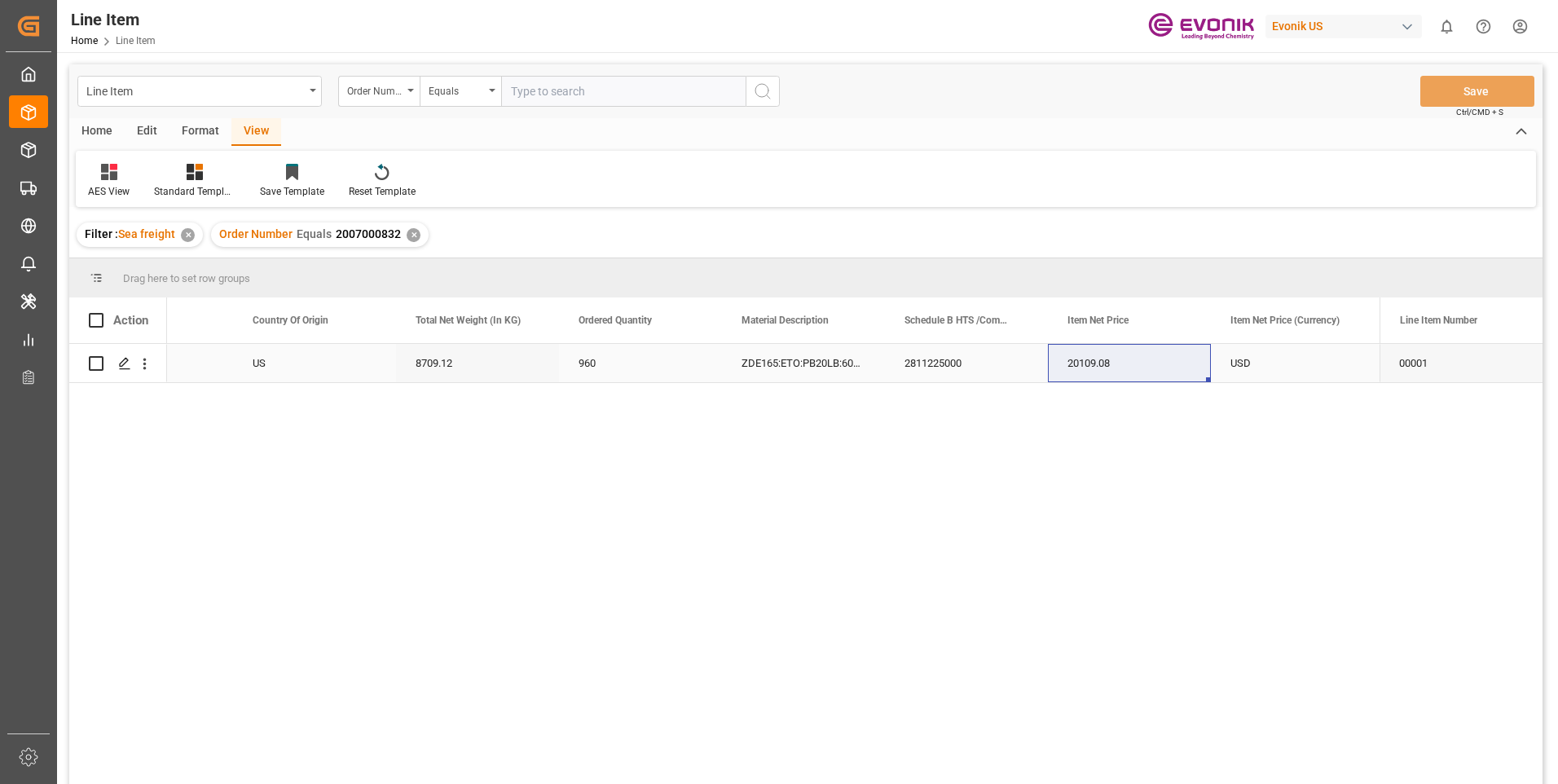
click at [491, 351] on div "8709.12" at bounding box center [477, 363] width 163 height 38
drag, startPoint x: 1079, startPoint y: 355, endPoint x: 1088, endPoint y: 359, distance: 9.8
click at [1081, 357] on div "20109.08" at bounding box center [1129, 363] width 163 height 38
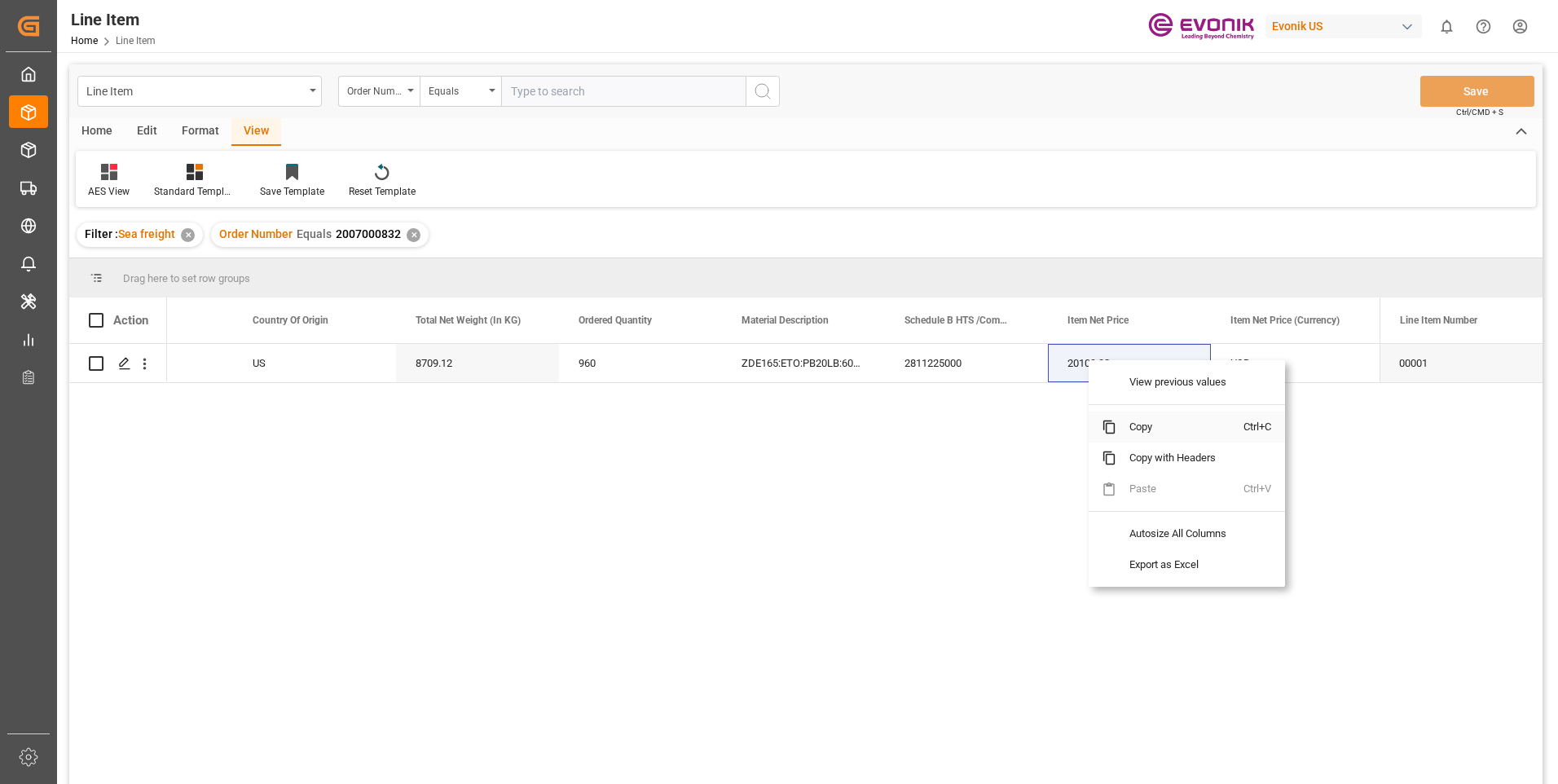
click at [1134, 432] on span "Copy" at bounding box center [1180, 427] width 127 height 31
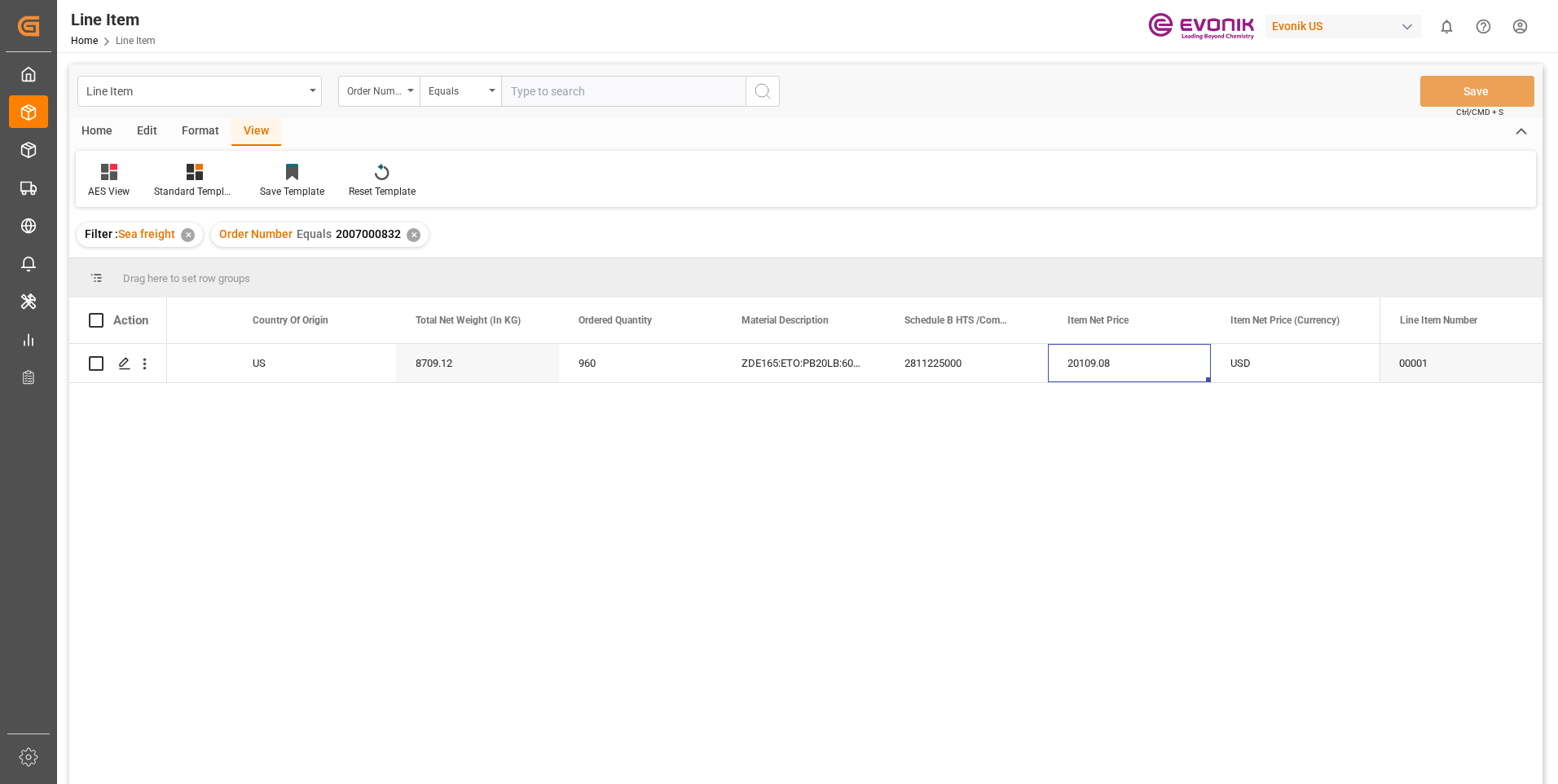
click at [413, 239] on div "✕" at bounding box center [413, 235] width 14 height 14
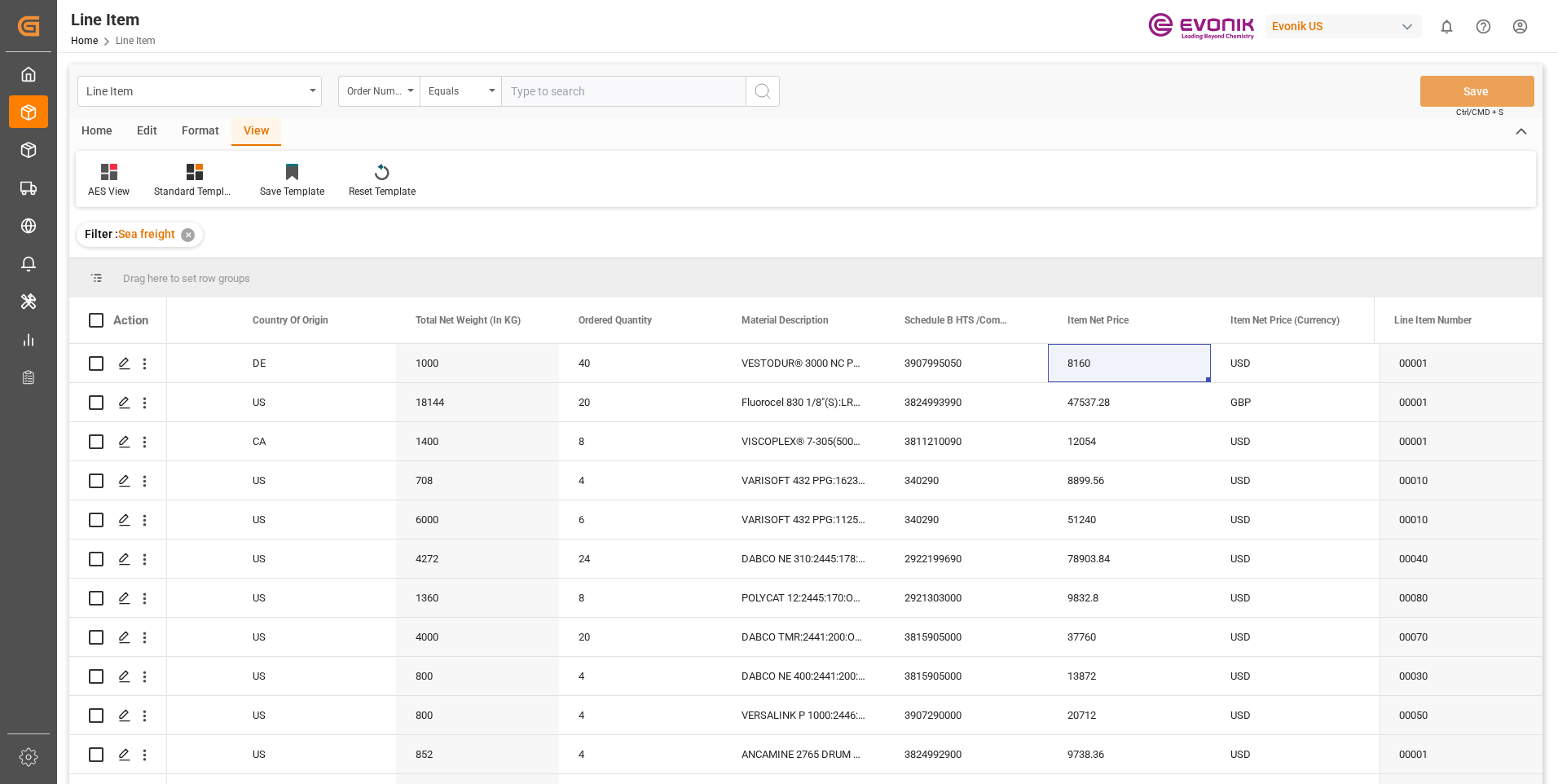
click at [524, 81] on input "text" at bounding box center [623, 91] width 245 height 31
paste input "2007000830"
type input "2007000830"
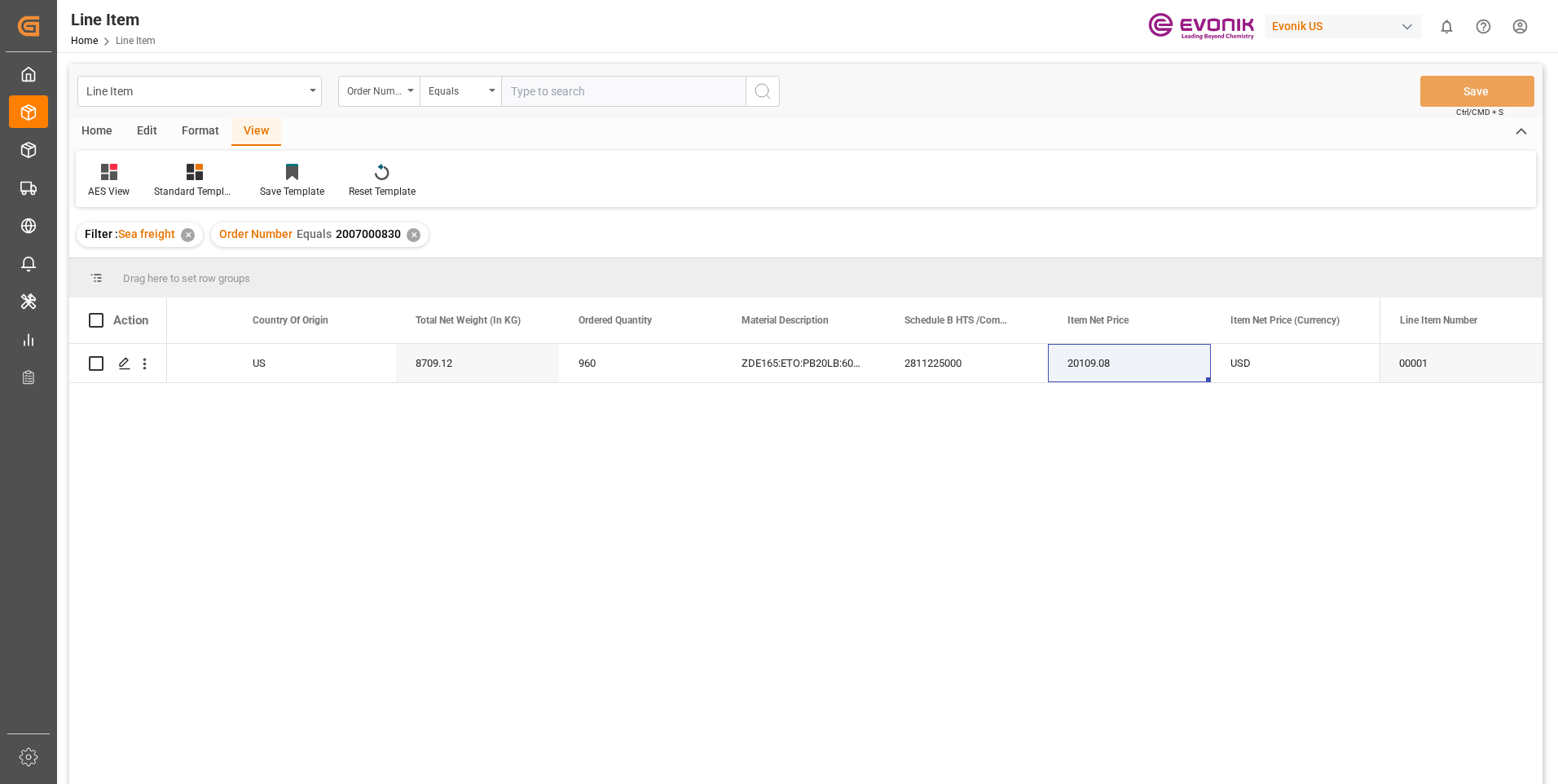
click at [245, 134] on div "View" at bounding box center [256, 132] width 50 height 28
click at [197, 180] on icon at bounding box center [194, 171] width 17 height 17
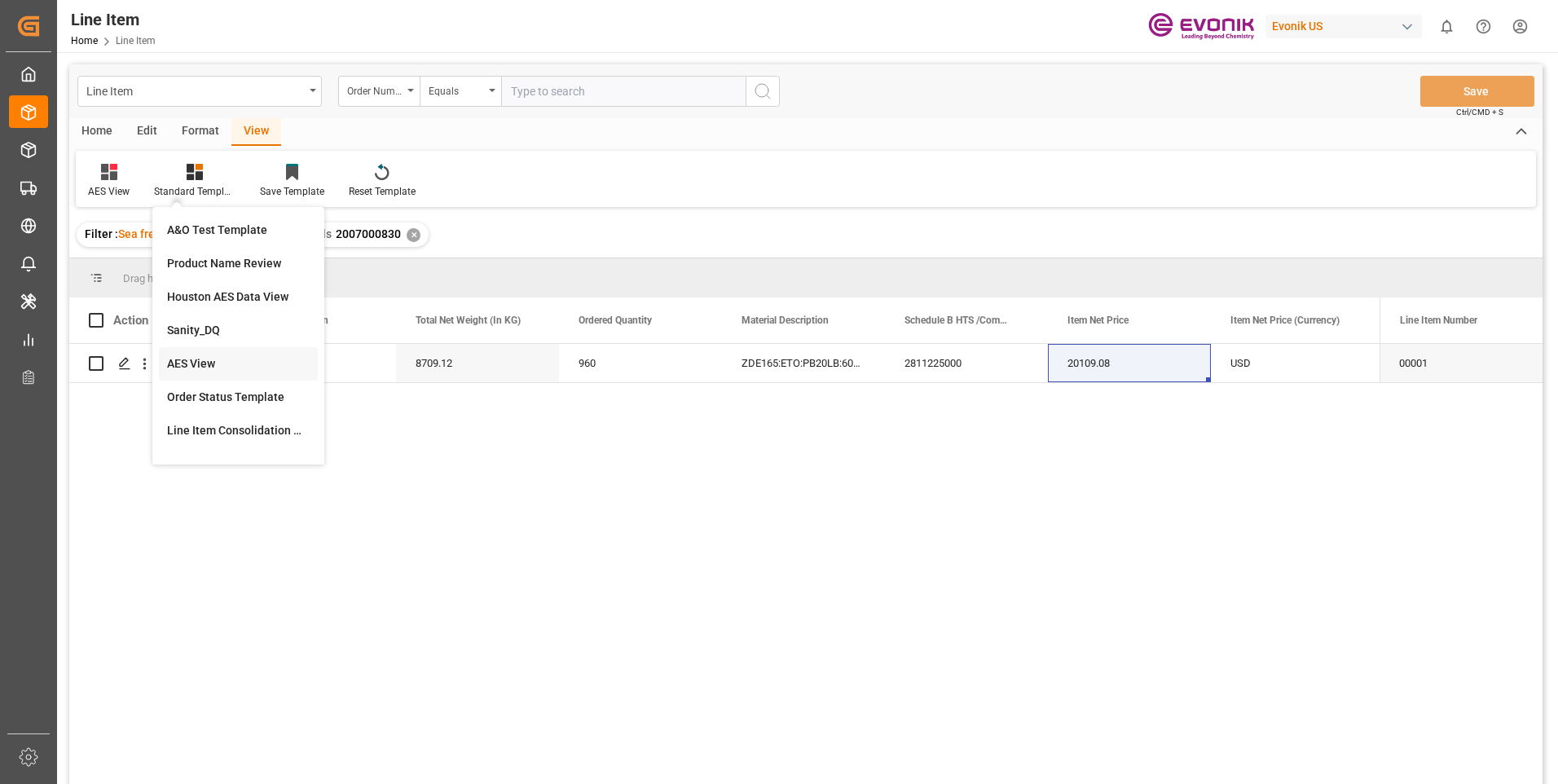
click at [191, 360] on div "AES View" at bounding box center [238, 364] width 143 height 17
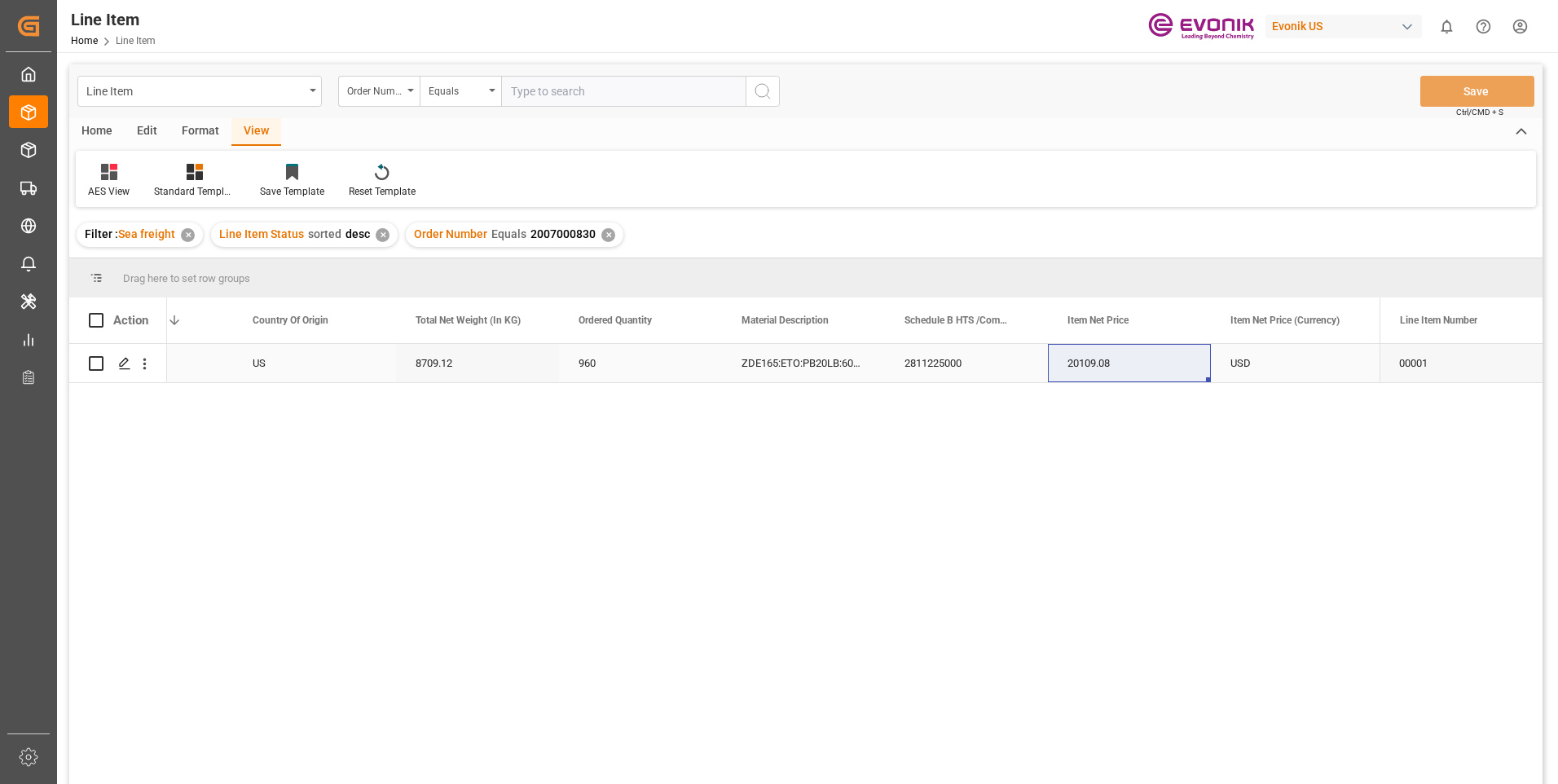
click at [1125, 365] on div "20109.08" at bounding box center [1129, 363] width 163 height 38
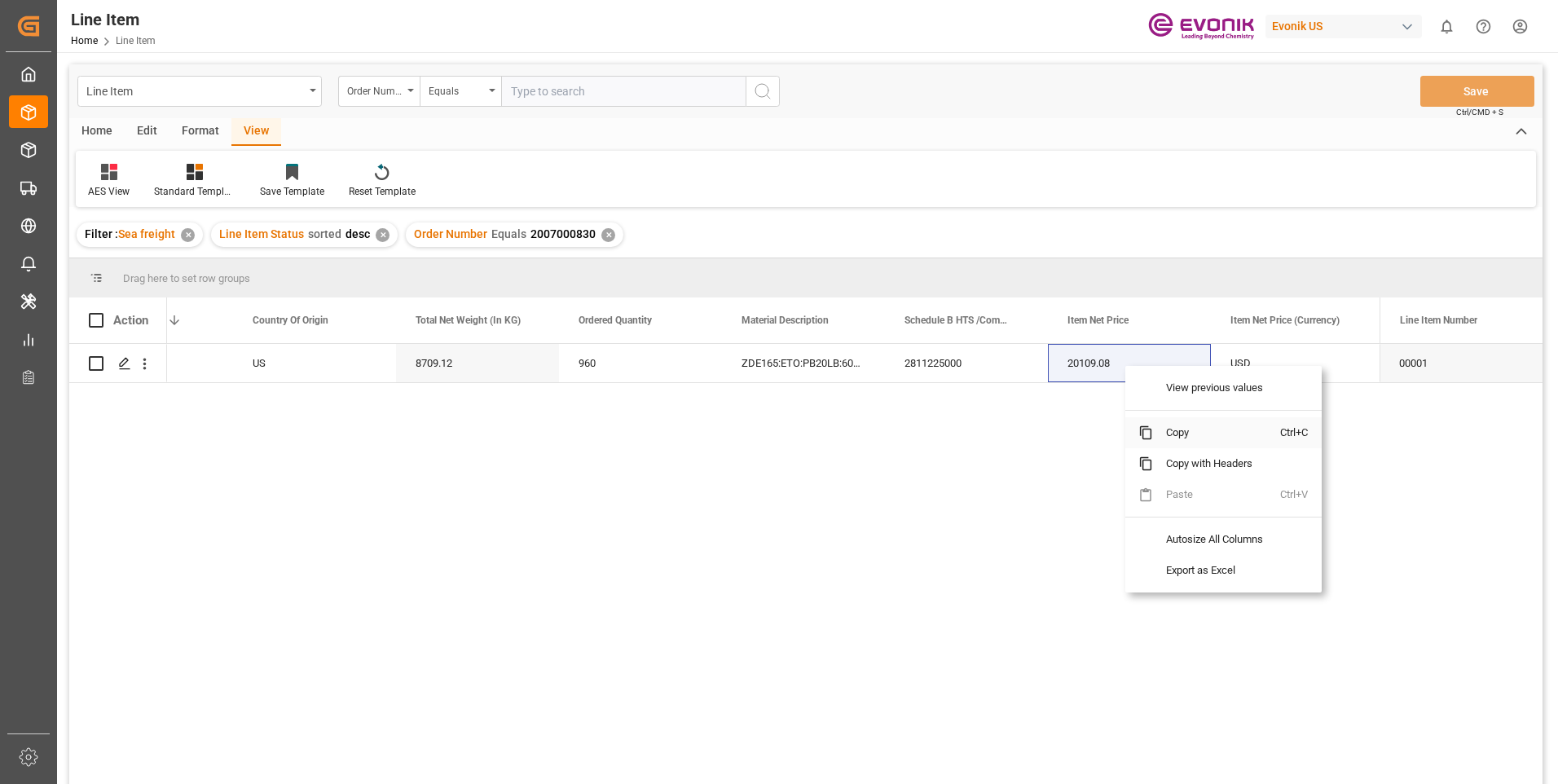
click at [1163, 429] on span "Copy" at bounding box center [1217, 432] width 127 height 31
